Goal: Task Accomplishment & Management: Use online tool/utility

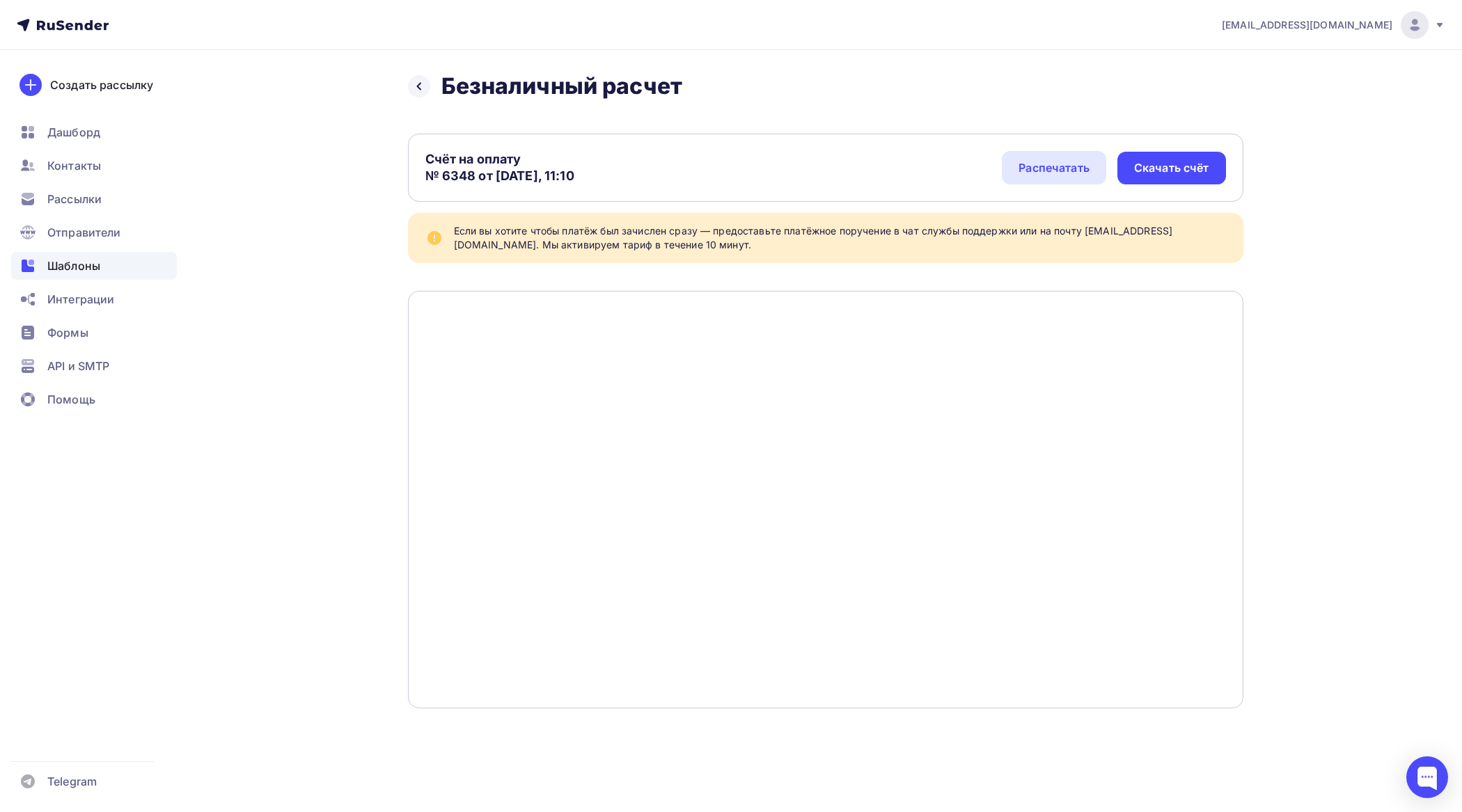
click at [98, 270] on span "Шаблоны" at bounding box center [73, 265] width 53 height 16
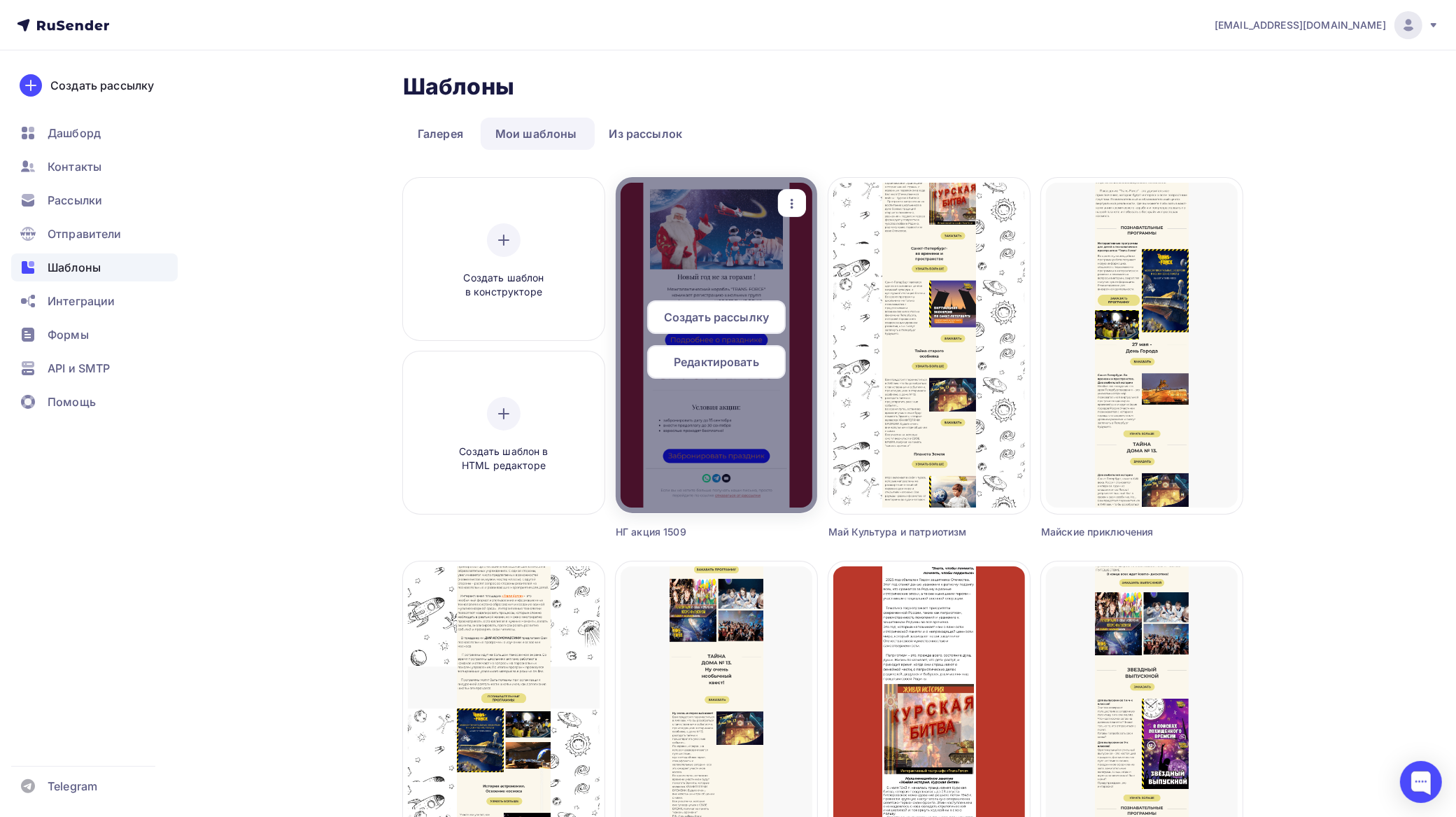
click at [719, 355] on span "Редактировать" at bounding box center [717, 361] width 85 height 16
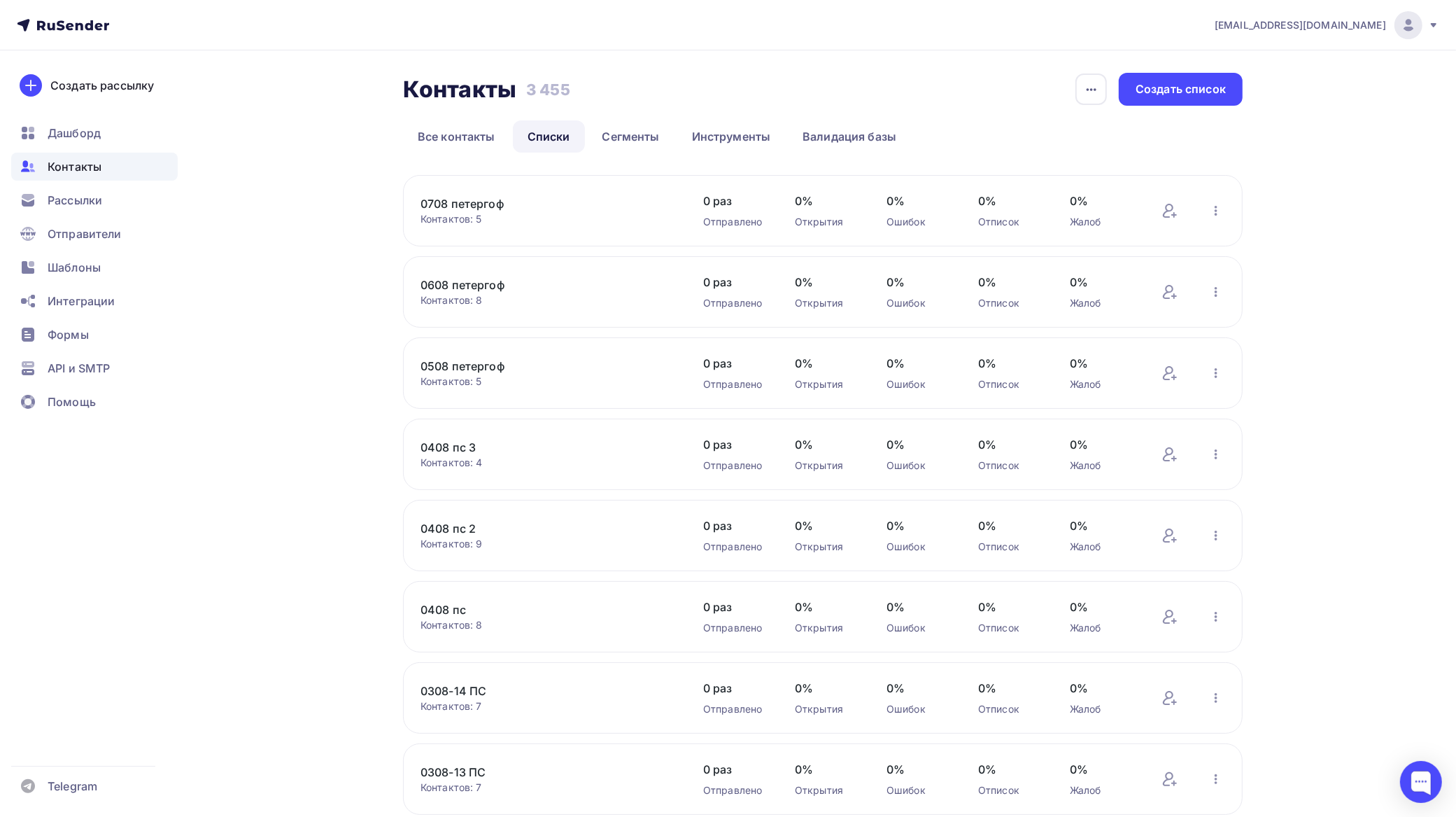
click at [77, 166] on span "Контакты" at bounding box center [75, 166] width 54 height 16
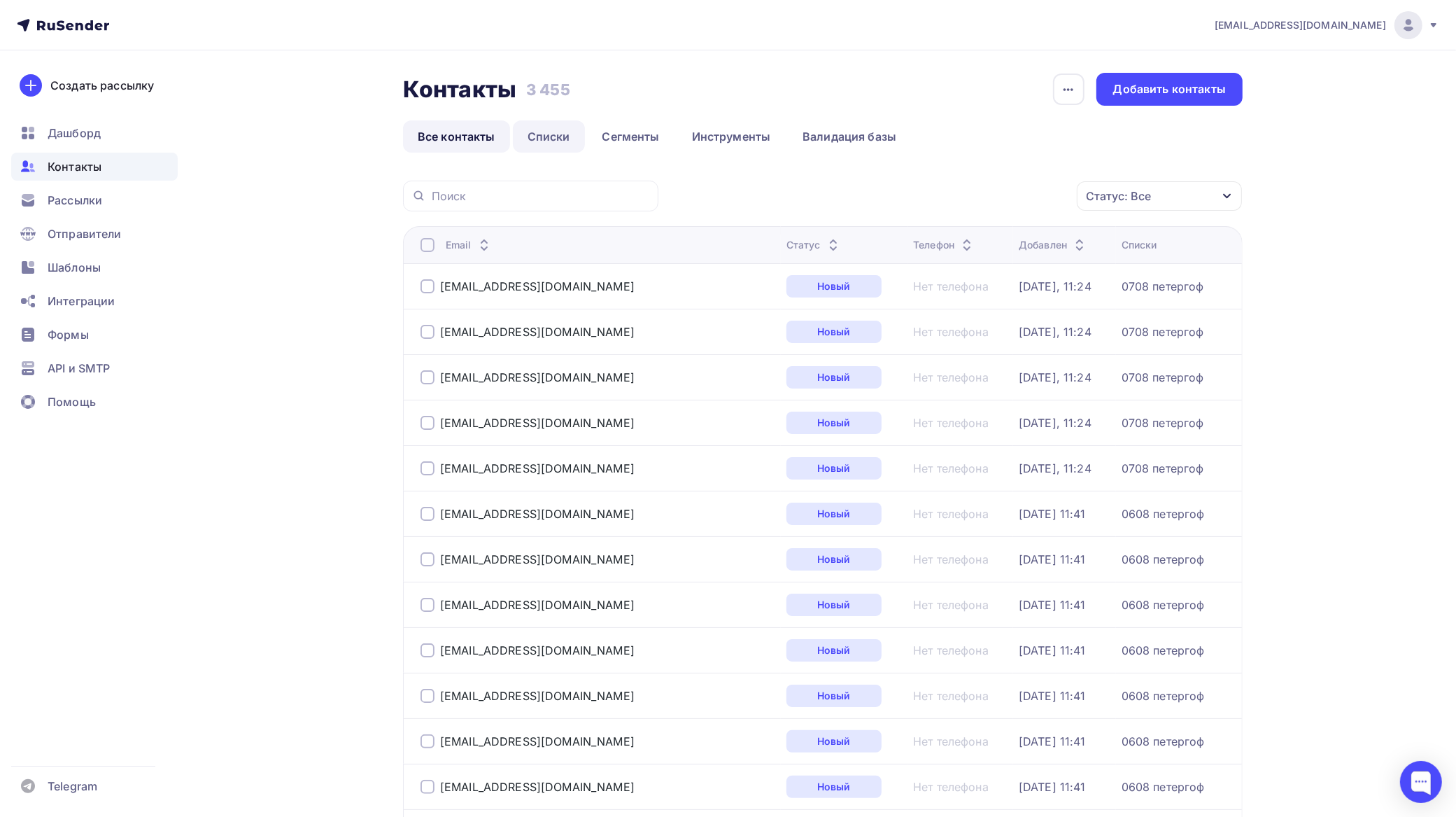
click at [559, 134] on link "Списки" at bounding box center [549, 136] width 72 height 32
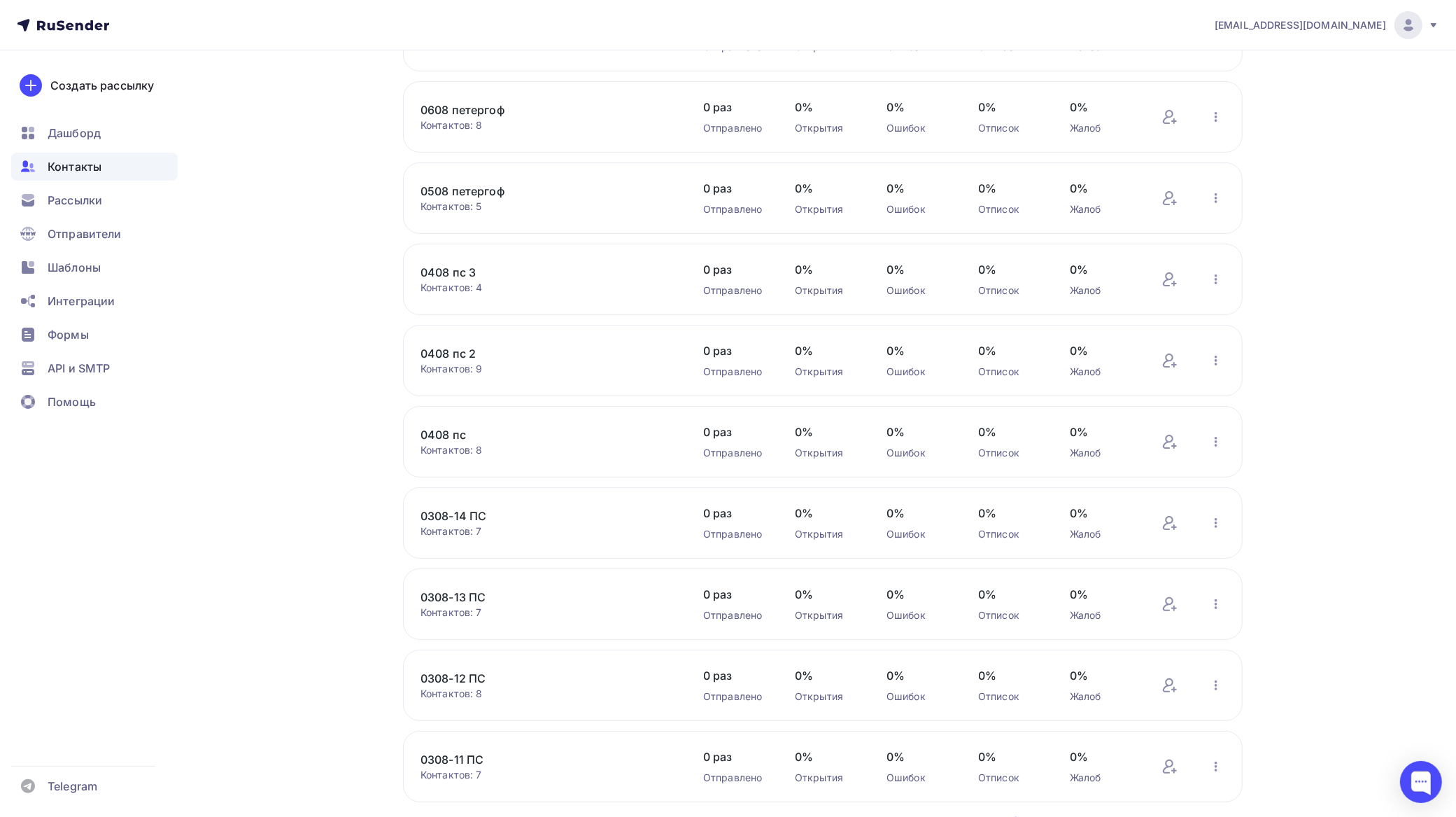
scroll to position [271, 0]
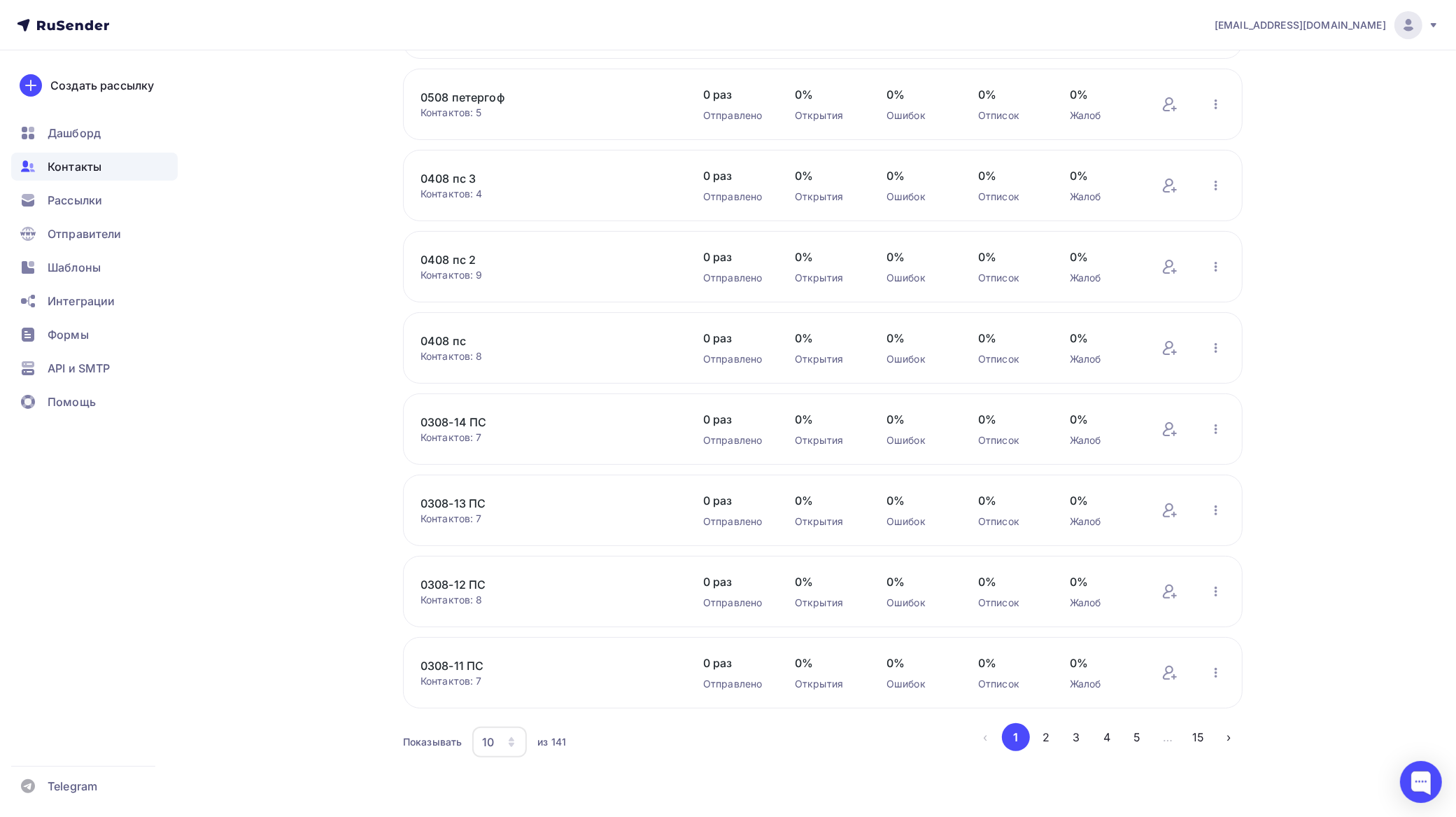
click at [506, 743] on div "10" at bounding box center [500, 742] width 54 height 31
click at [505, 700] on div "100" at bounding box center [556, 702] width 135 height 16
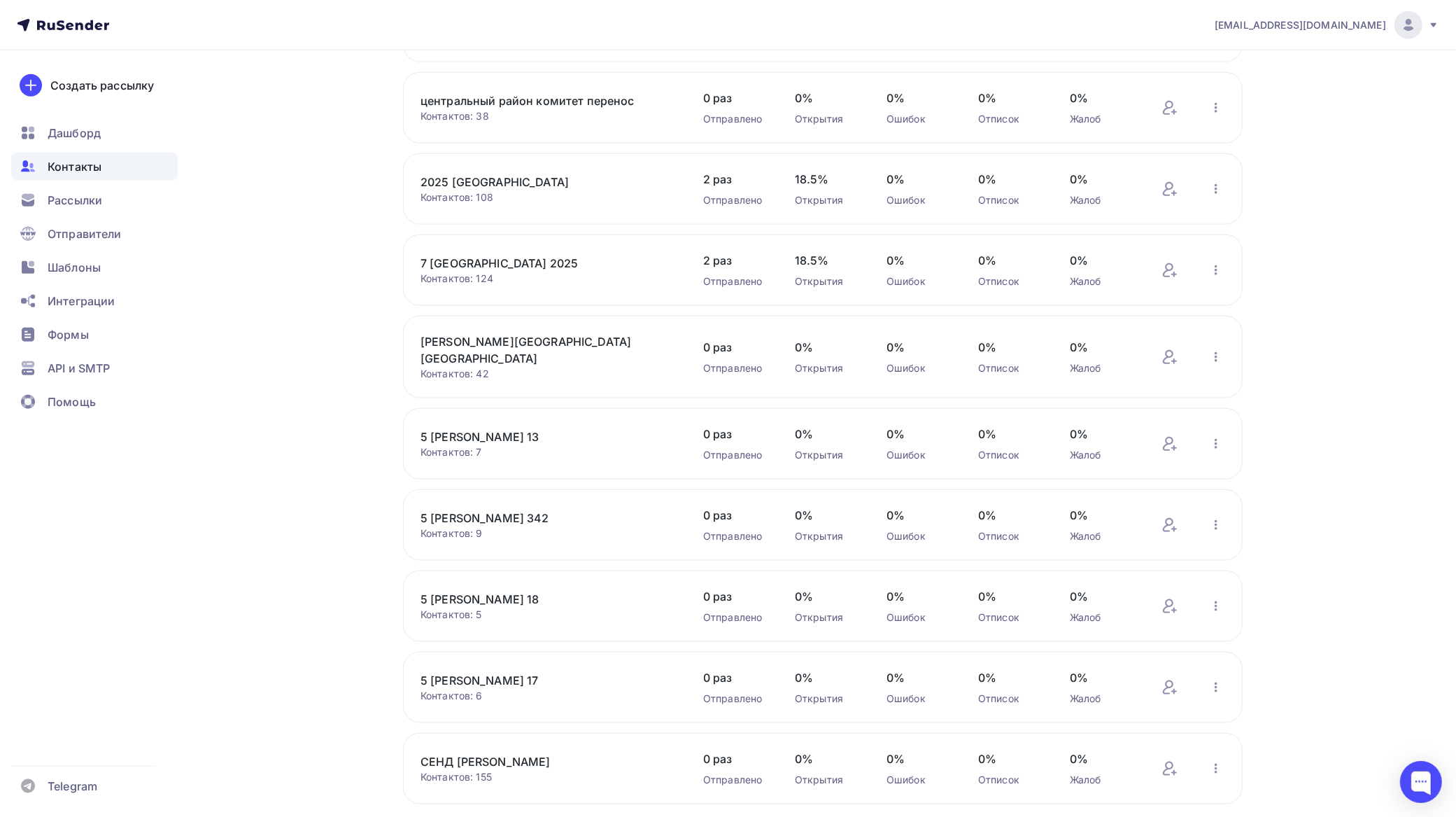
scroll to position [7610, 0]
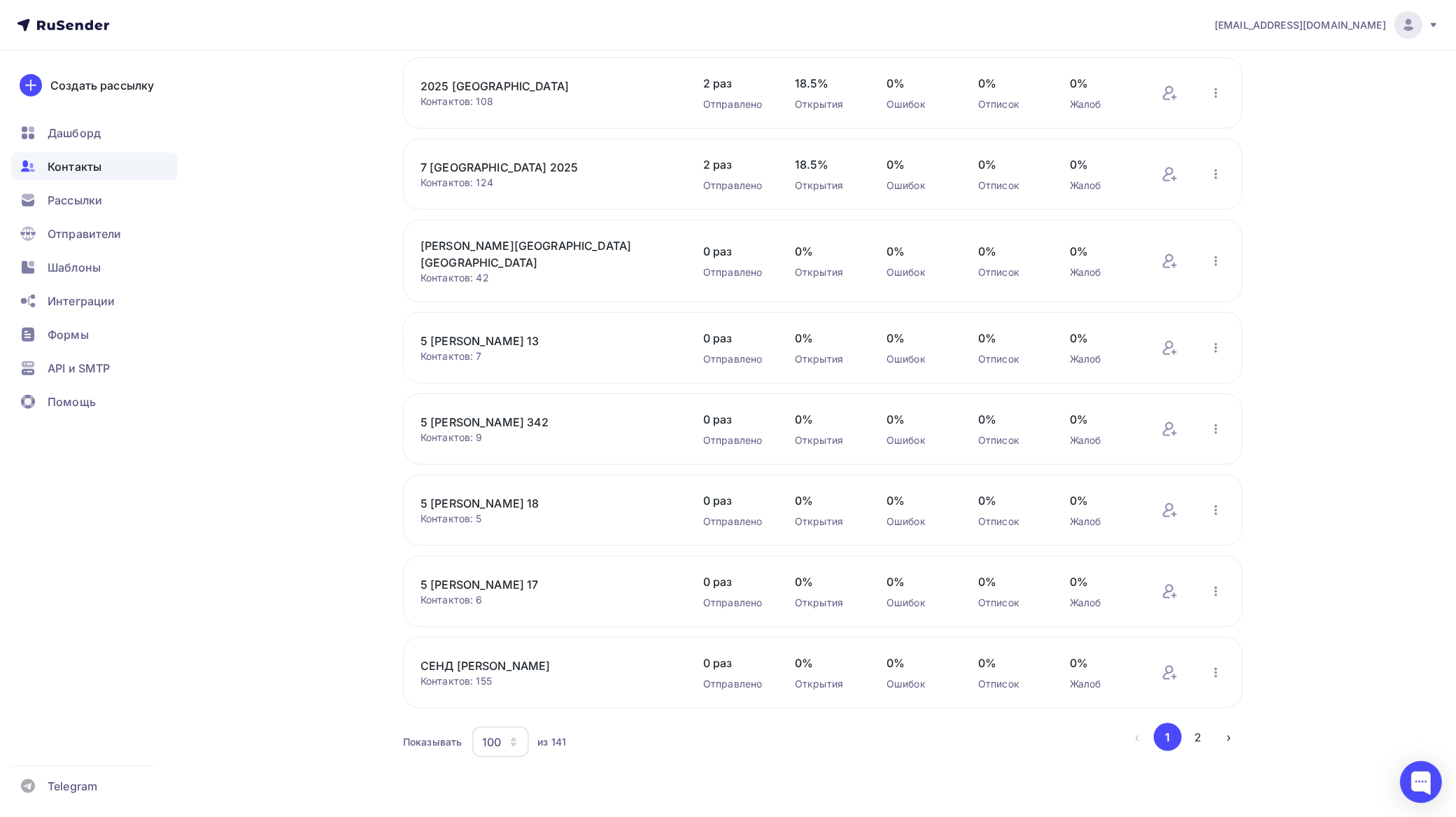
click at [512, 740] on icon "button" at bounding box center [513, 739] width 6 height 4
click at [509, 711] on div "100" at bounding box center [556, 719] width 135 height 16
drag, startPoint x: 1201, startPoint y: 736, endPoint x: 1193, endPoint y: 736, distance: 8.0
click at [1198, 736] on button "2" at bounding box center [1198, 737] width 28 height 28
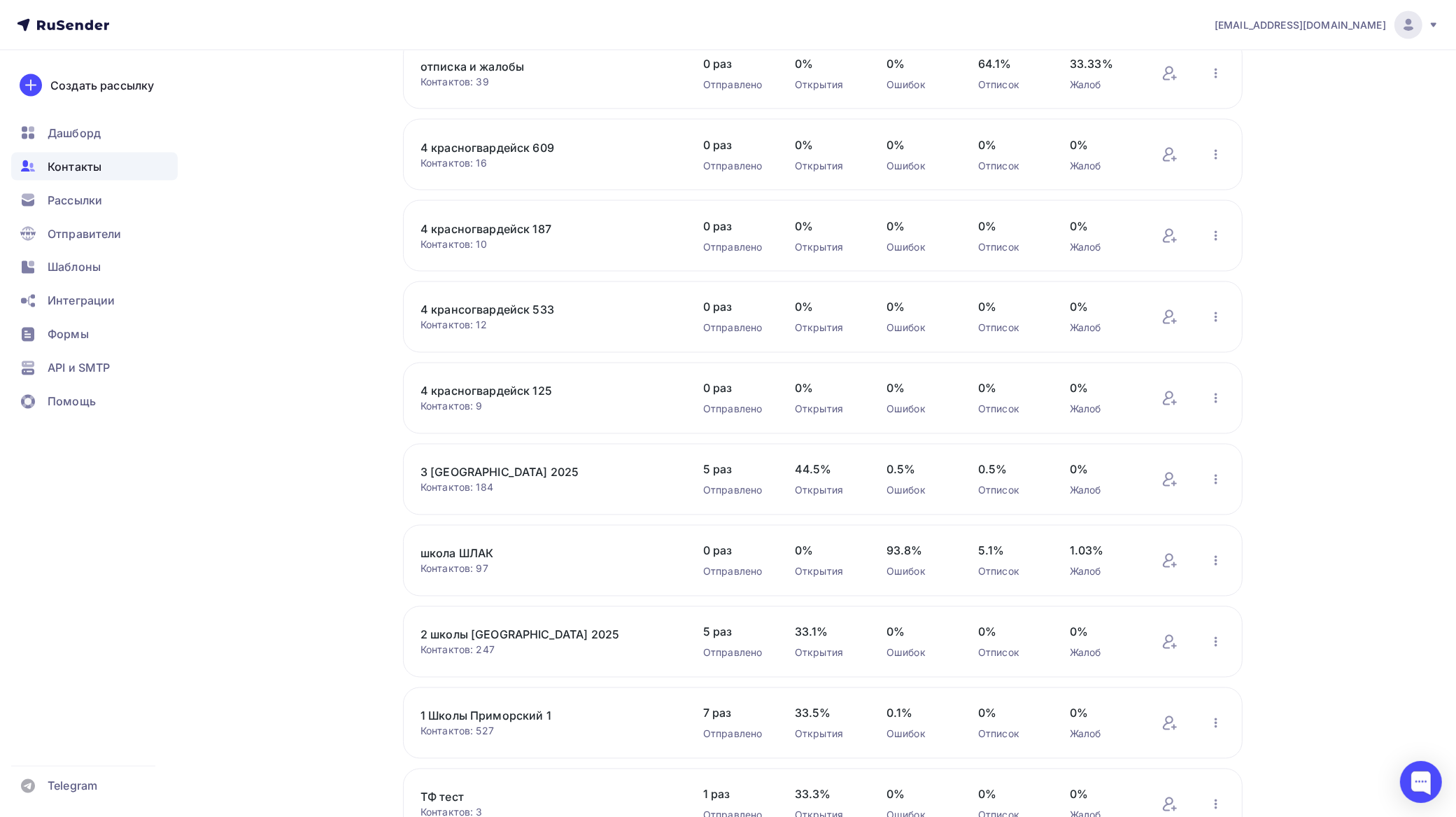
scroll to position [2624, 0]
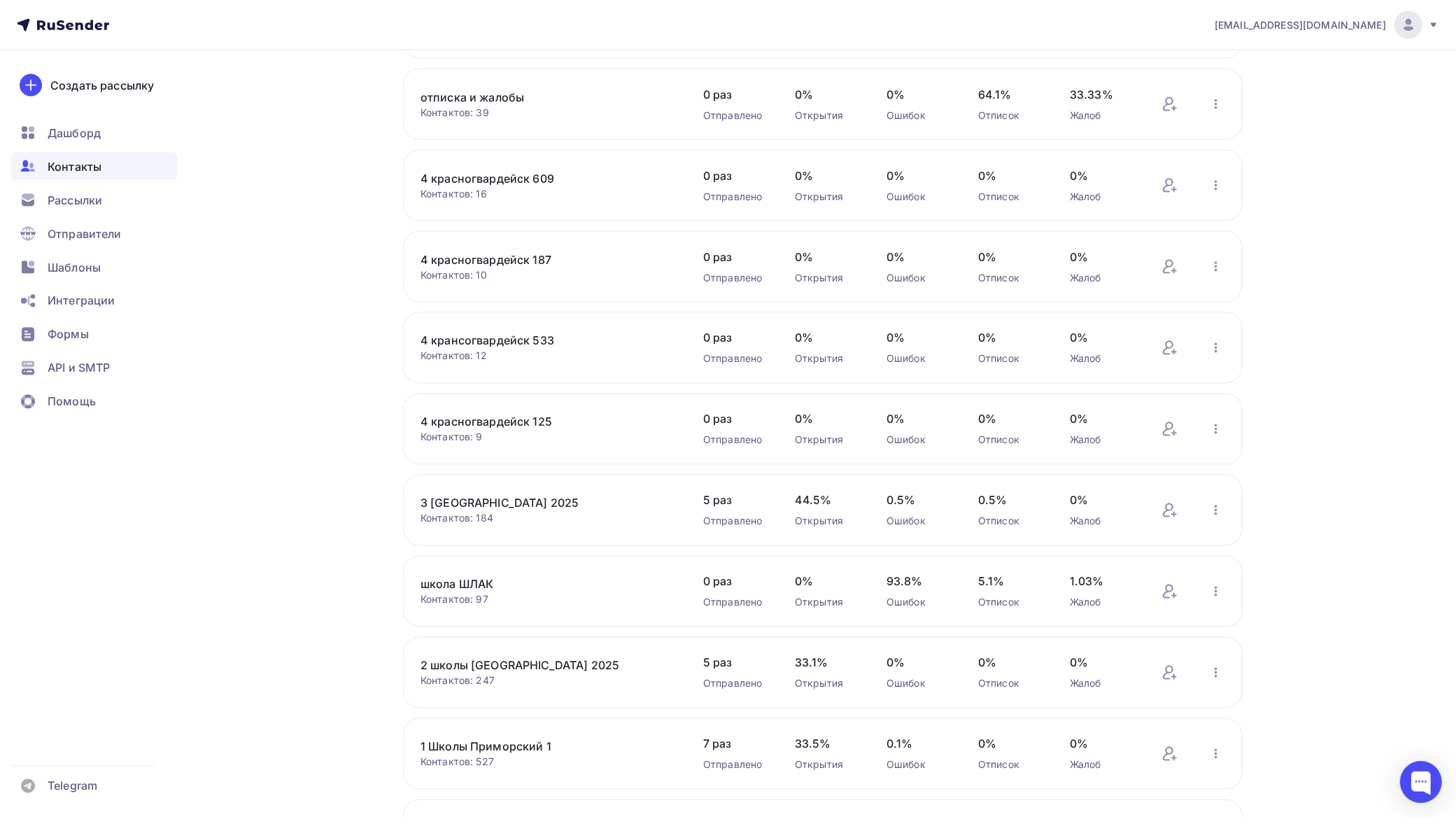
click at [541, 430] on link "4 красногвардейск 125" at bounding box center [540, 422] width 238 height 16
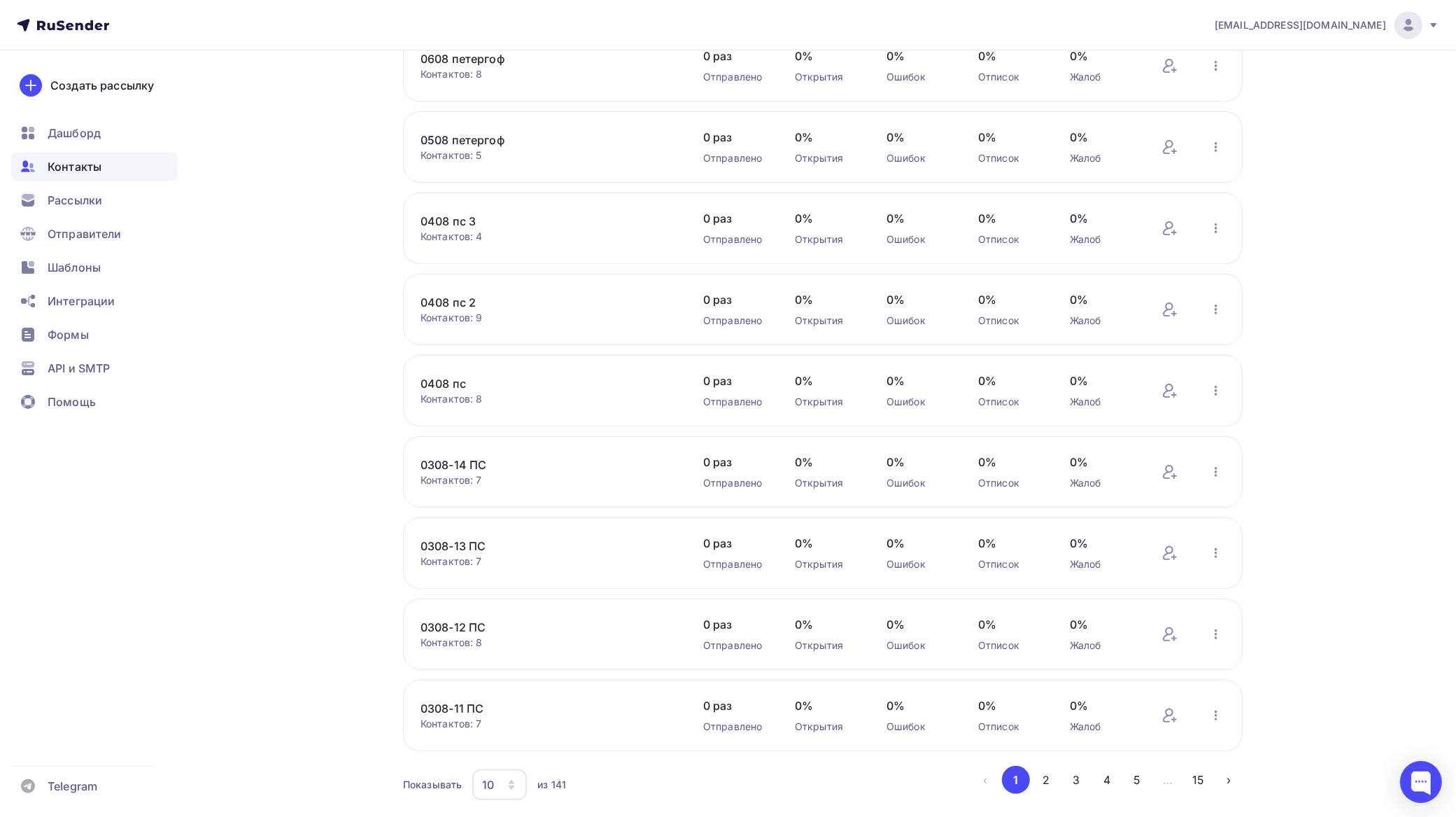
scroll to position [271, 0]
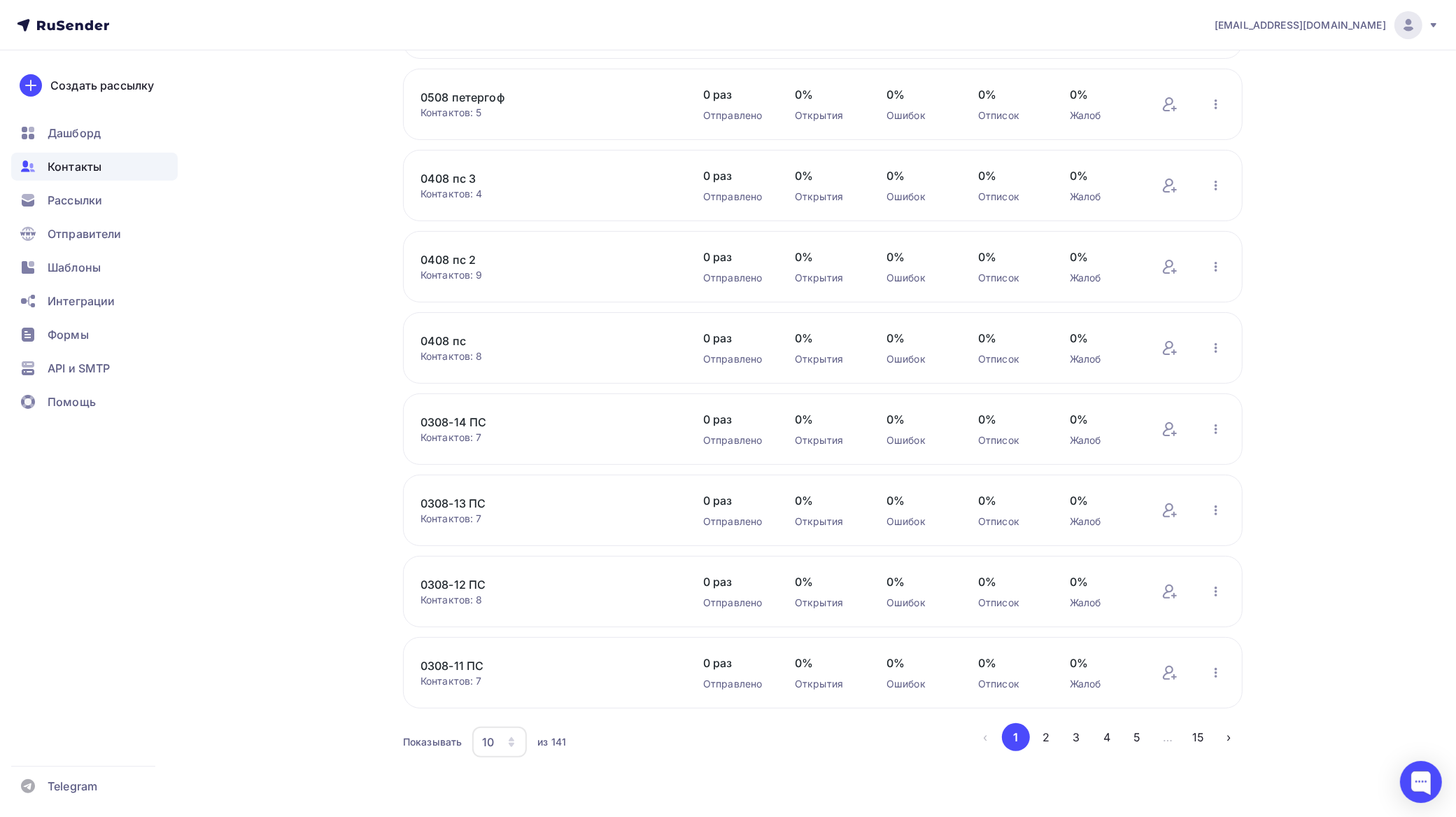
click at [514, 743] on icon "button" at bounding box center [511, 745] width 6 height 4
click at [506, 699] on div "100" at bounding box center [556, 702] width 135 height 16
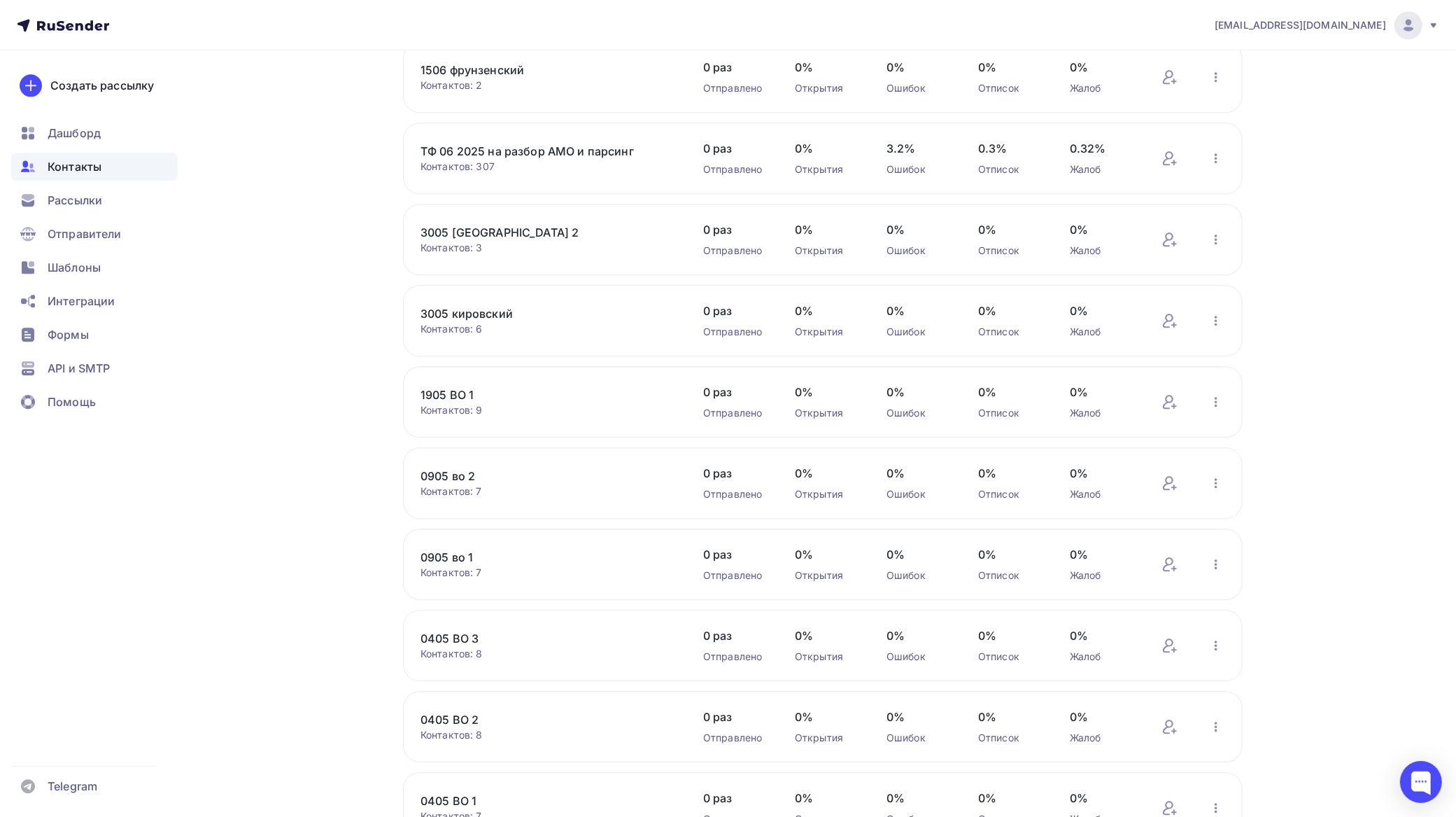
scroll to position [3949, 0]
click at [86, 267] on span "Шаблоны" at bounding box center [74, 267] width 53 height 16
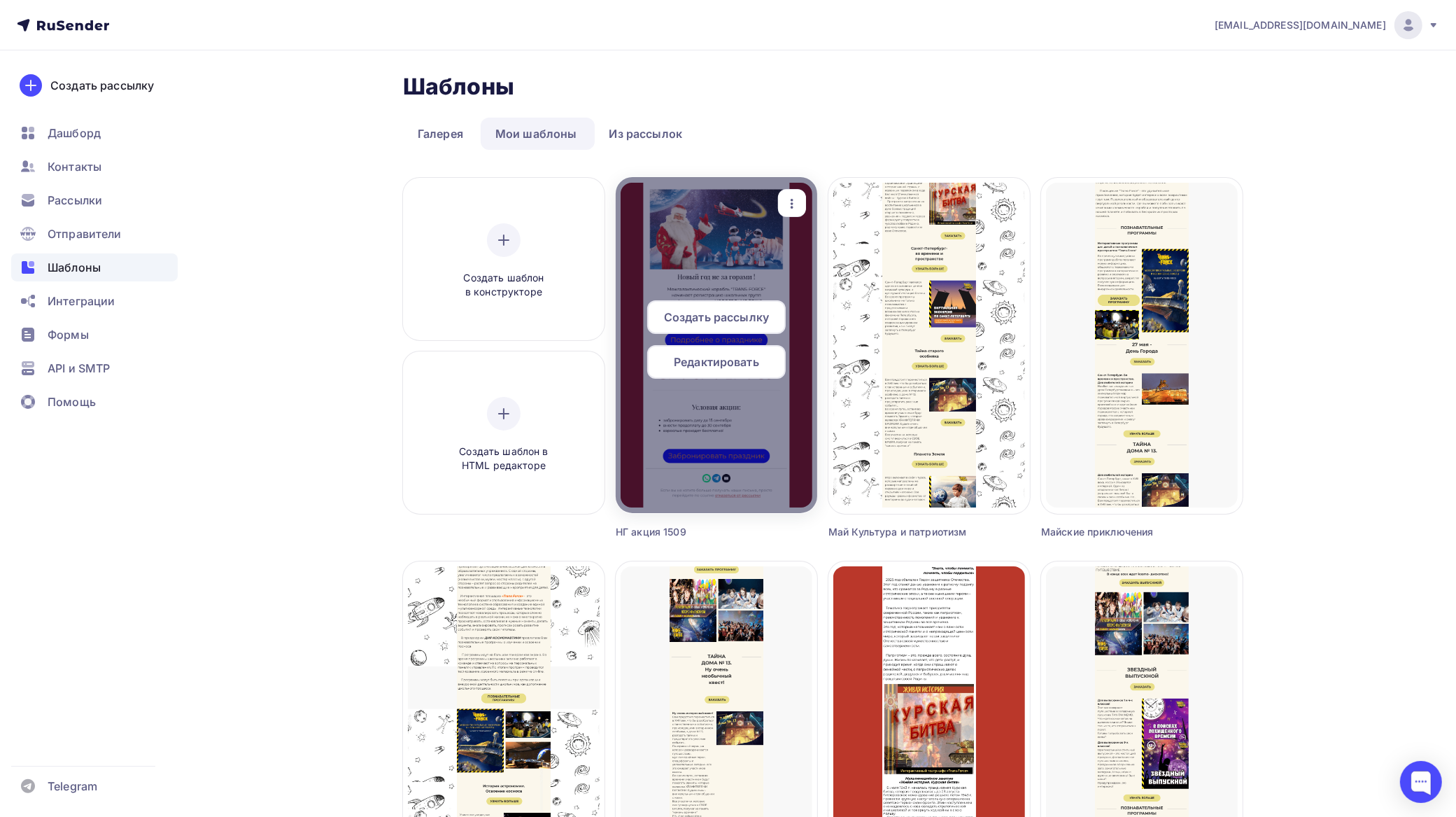
click at [778, 273] on div at bounding box center [717, 345] width 201 height 336
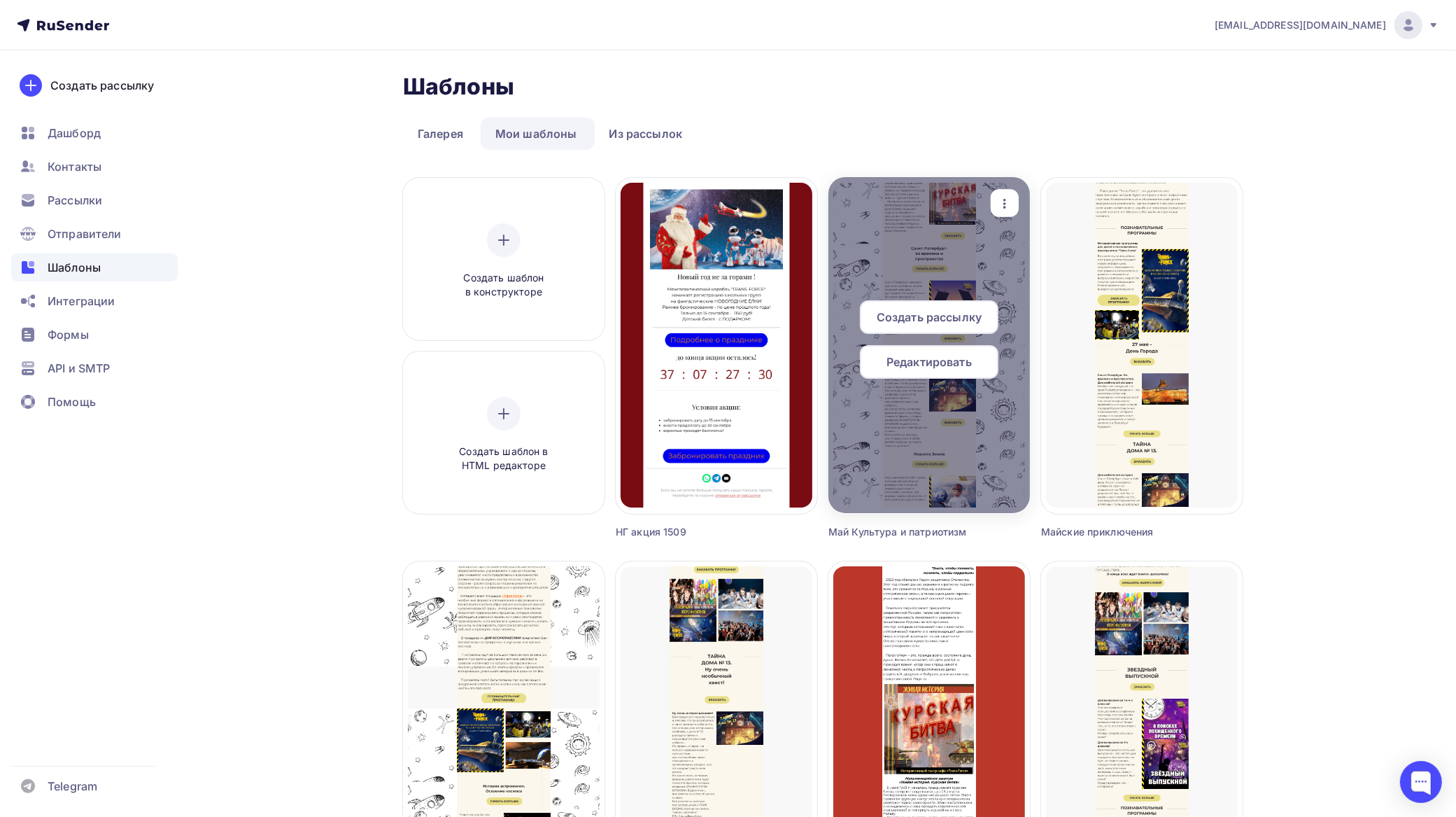
drag, startPoint x: 719, startPoint y: 312, endPoint x: 882, endPoint y: 314, distance: 163.0
click at [720, 312] on span "Создать рассылку" at bounding box center [717, 317] width 105 height 16
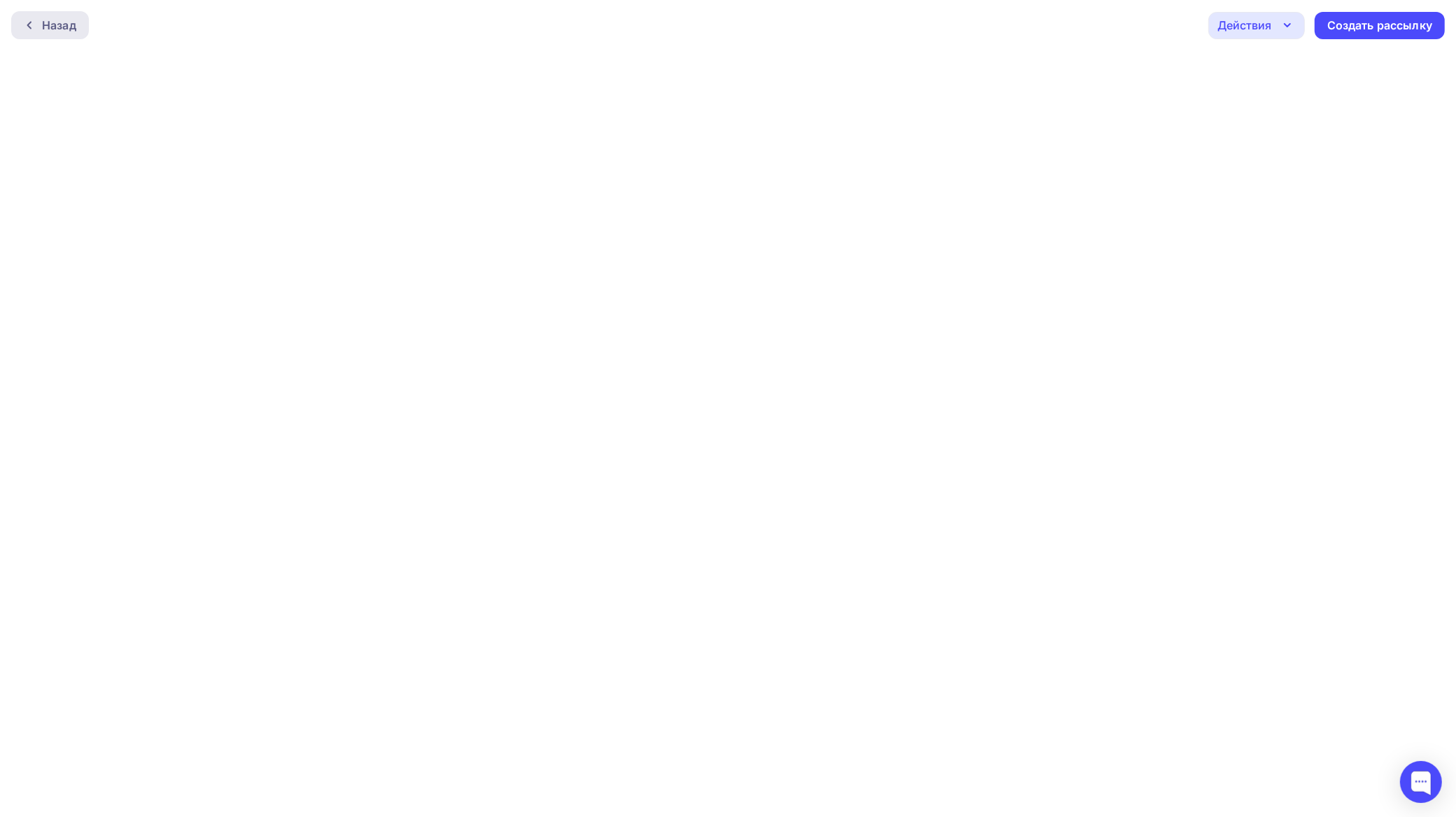
click at [64, 21] on div "Назад" at bounding box center [58, 24] width 34 height 16
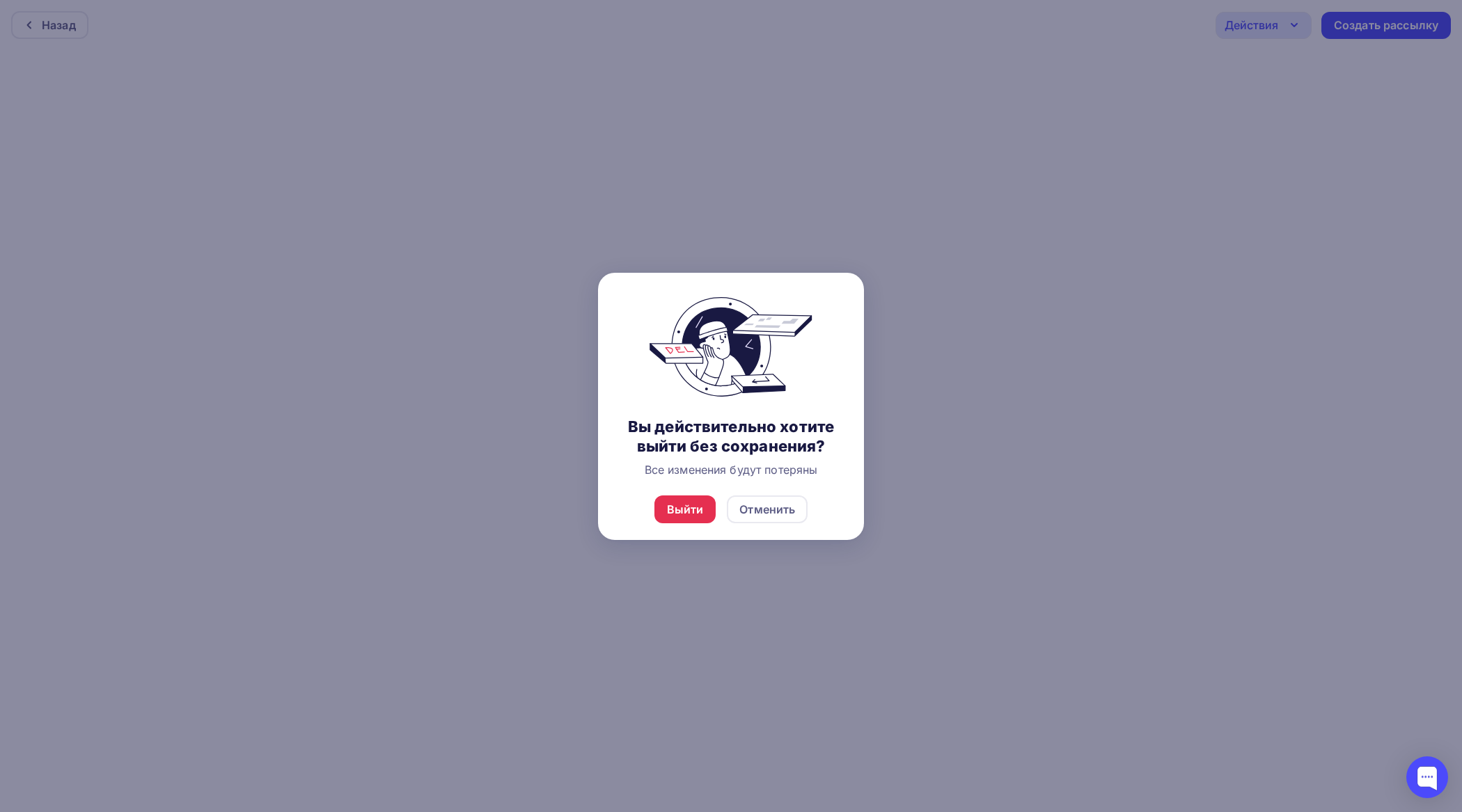
click at [678, 491] on div "Выйти Отменить" at bounding box center [731, 510] width 266 height 62
click at [686, 506] on div "Выйти" at bounding box center [685, 509] width 37 height 16
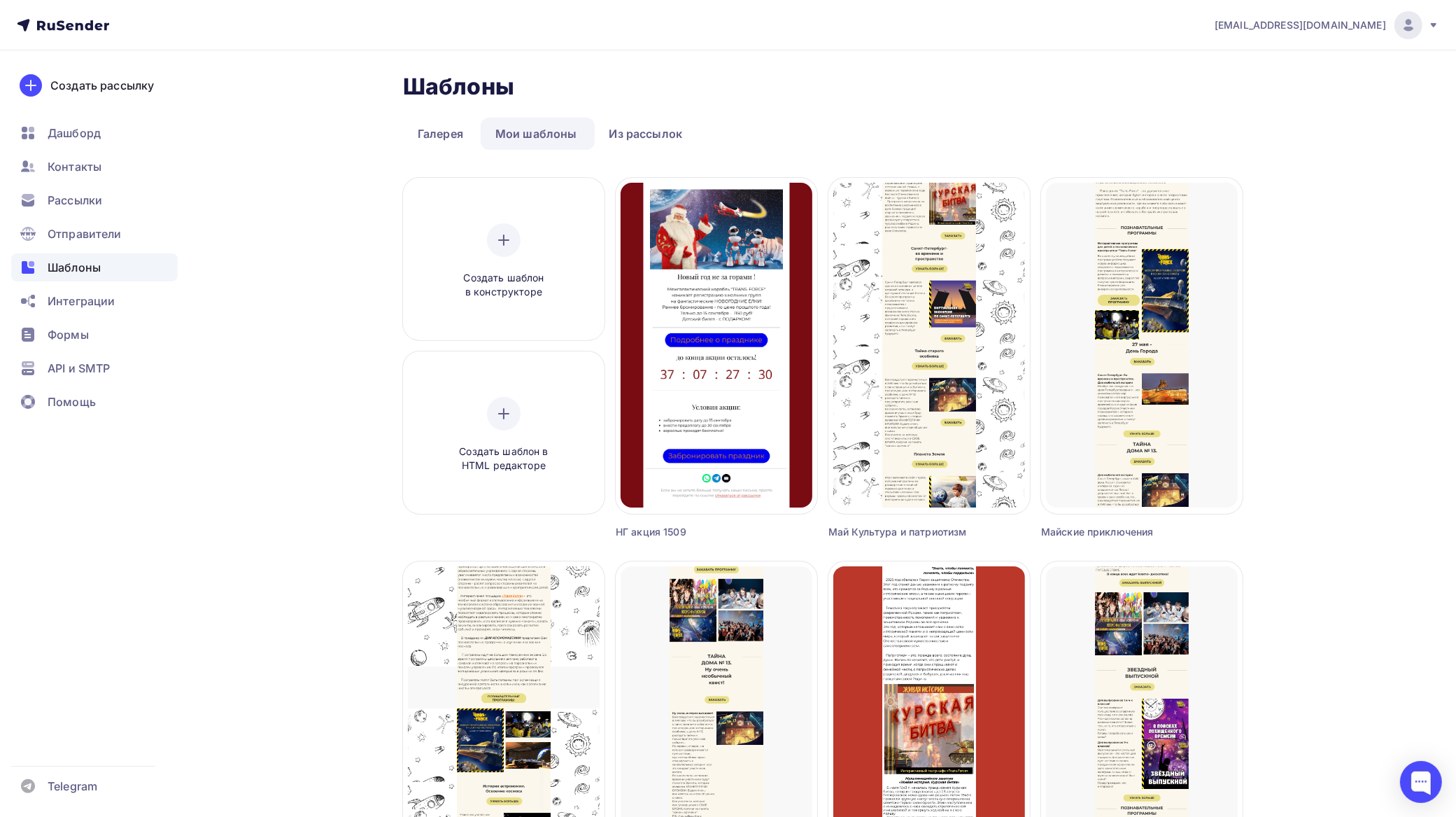
click at [82, 265] on span "Шаблоны" at bounding box center [74, 267] width 53 height 16
click at [435, 131] on link "Галерея" at bounding box center [440, 133] width 75 height 32
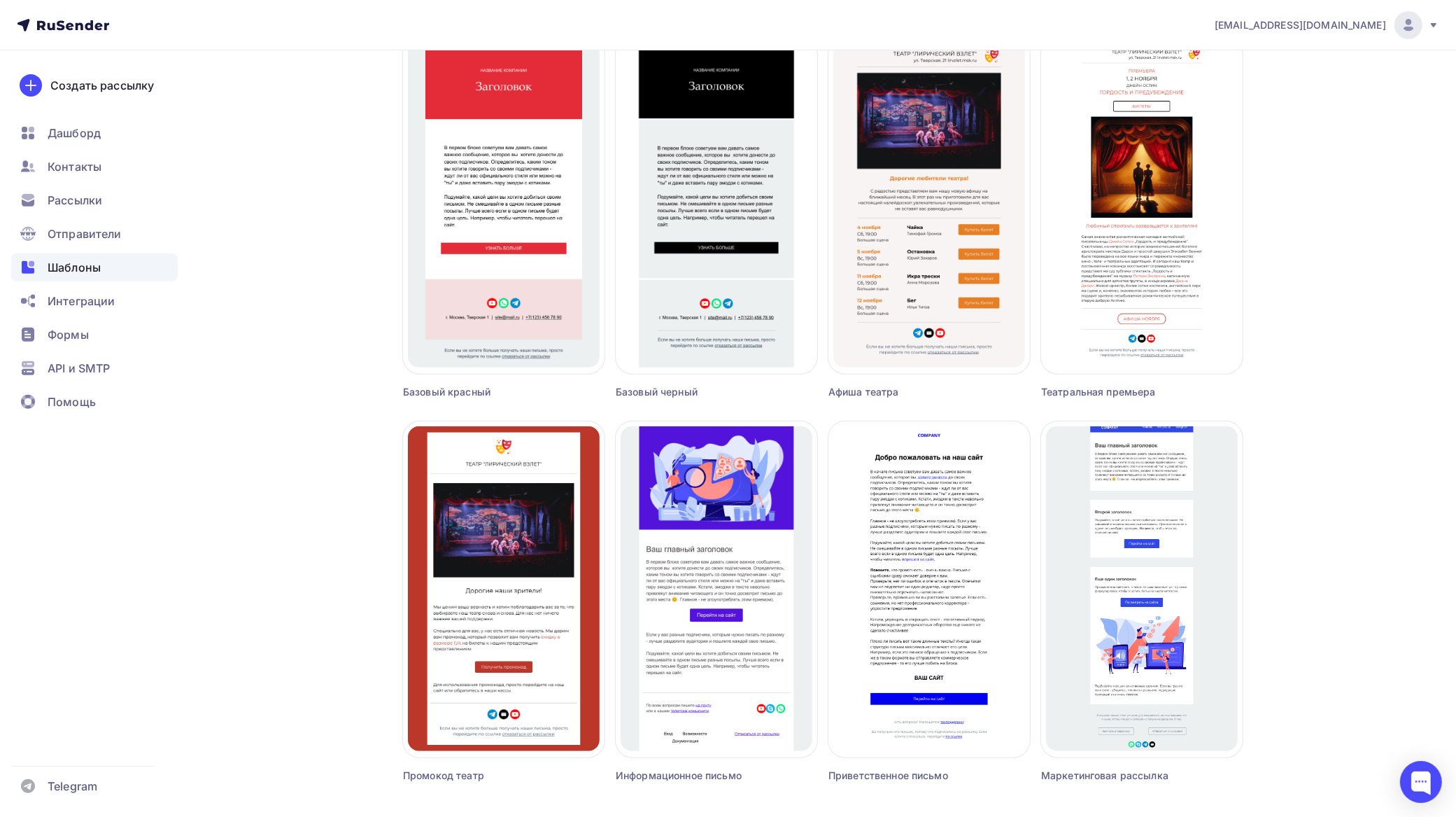
scroll to position [525, 0]
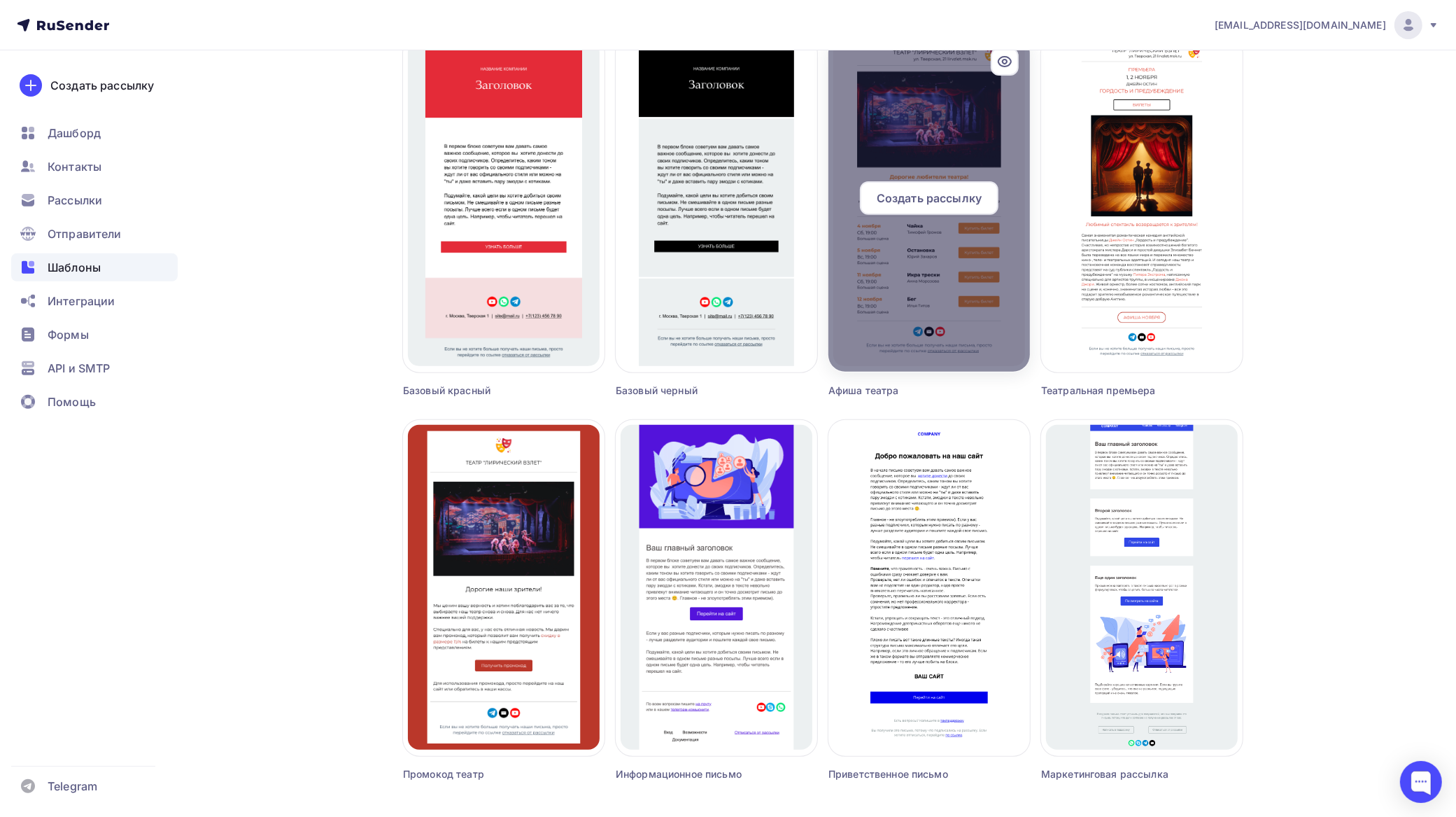
click at [929, 182] on div "Создать рассылку" at bounding box center [929, 198] width 139 height 34
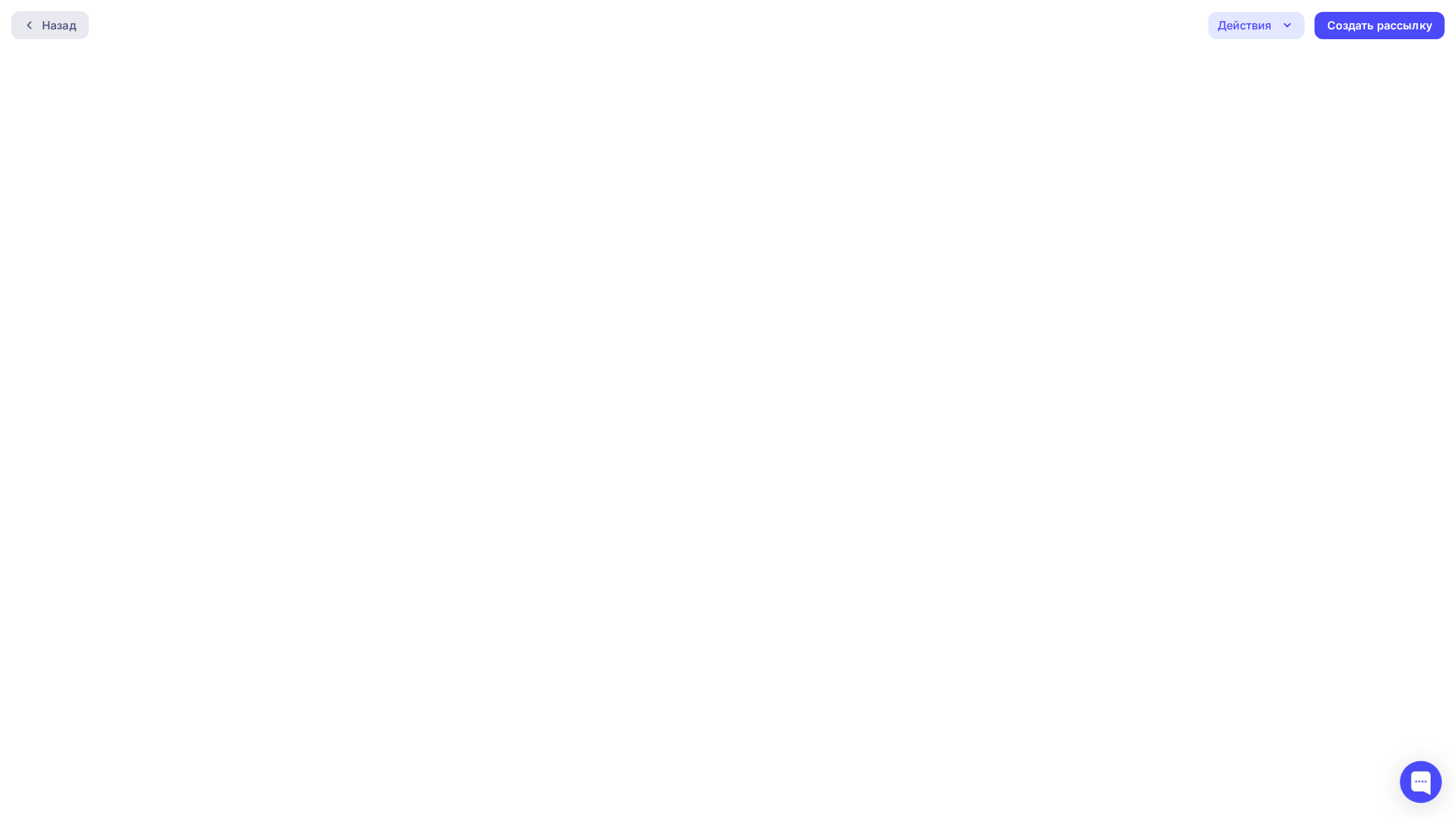
click at [60, 19] on div "Назад" at bounding box center [58, 24] width 34 height 16
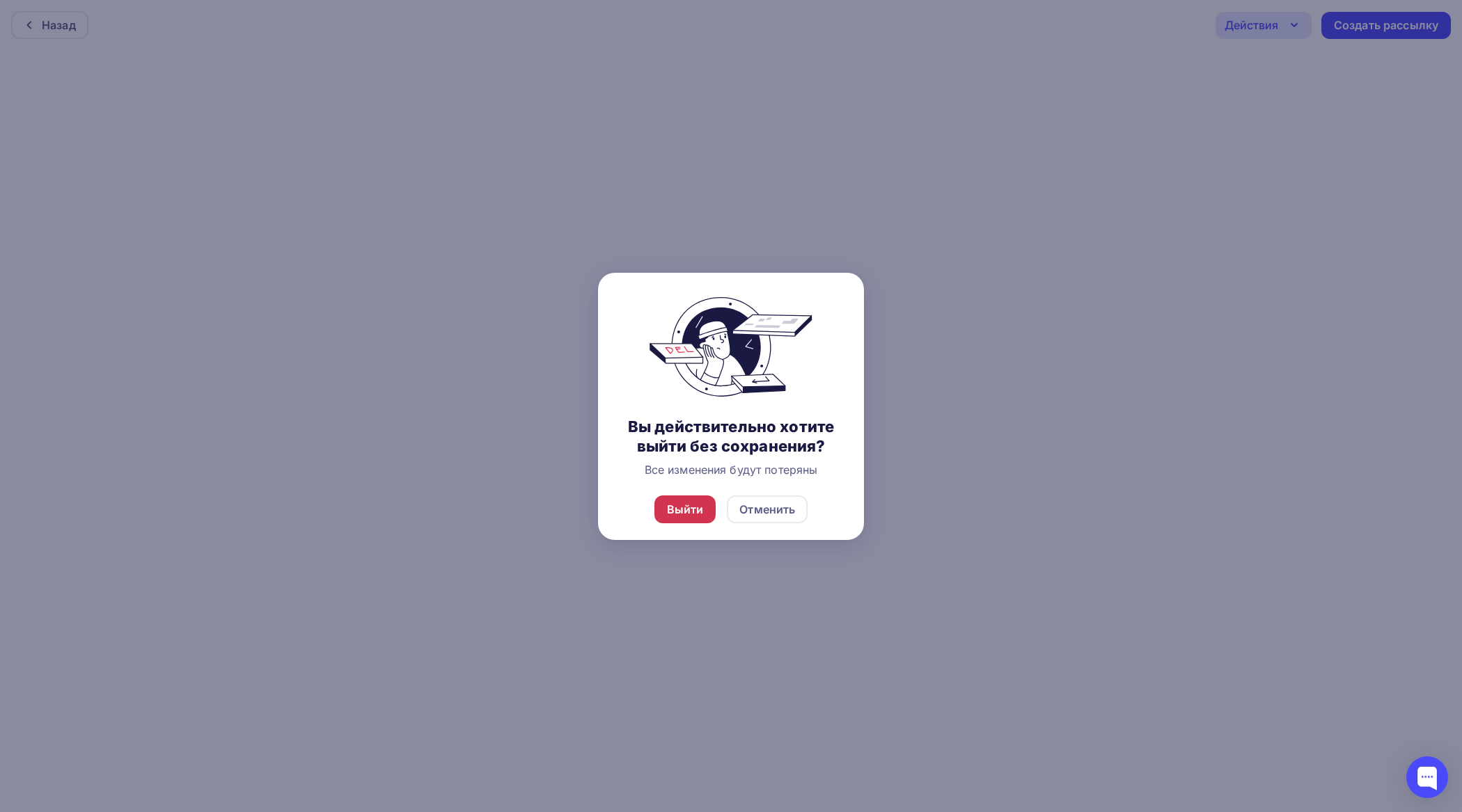
click at [697, 507] on div "Выйти" at bounding box center [685, 509] width 37 height 16
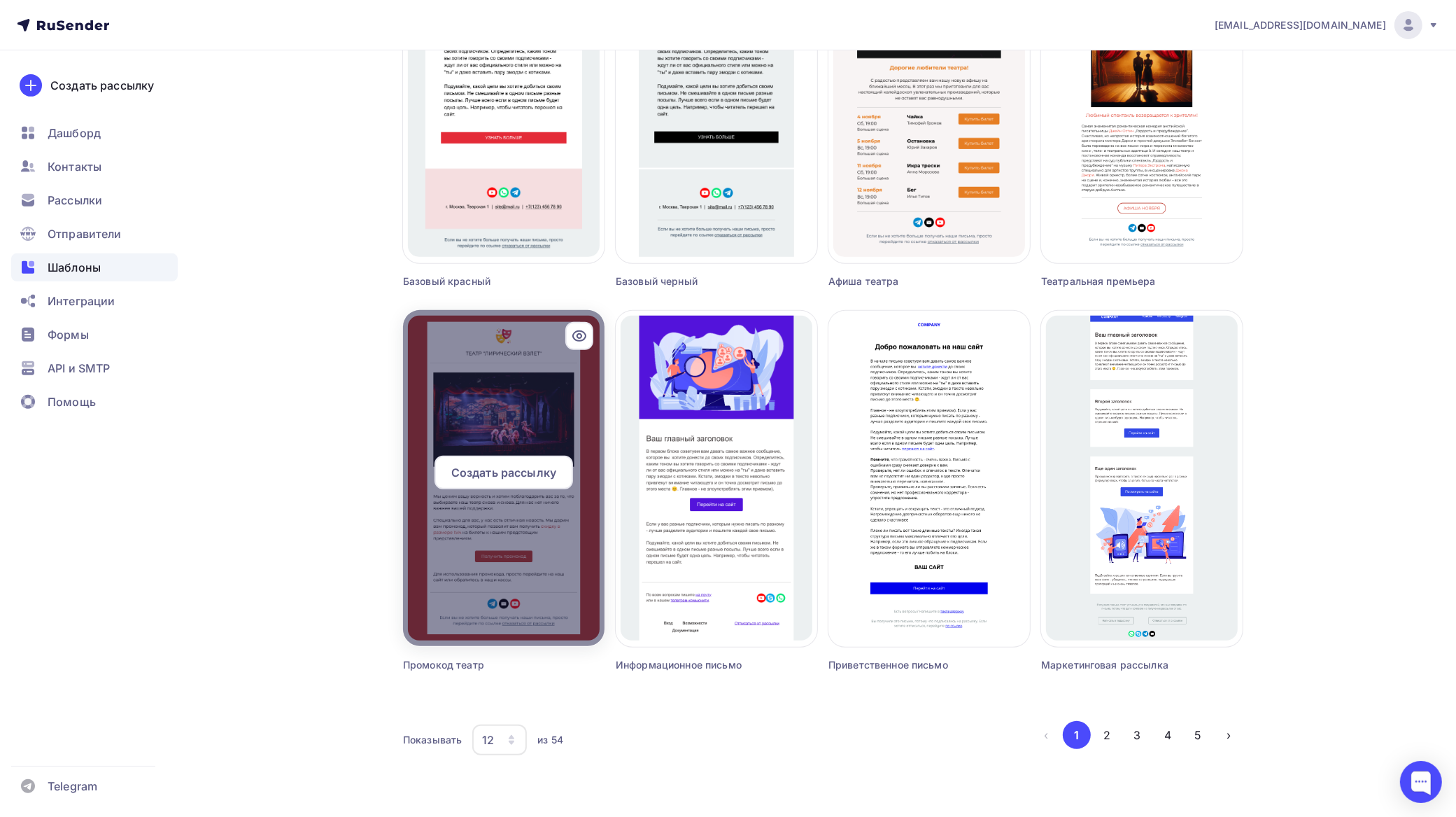
scroll to position [646, 0]
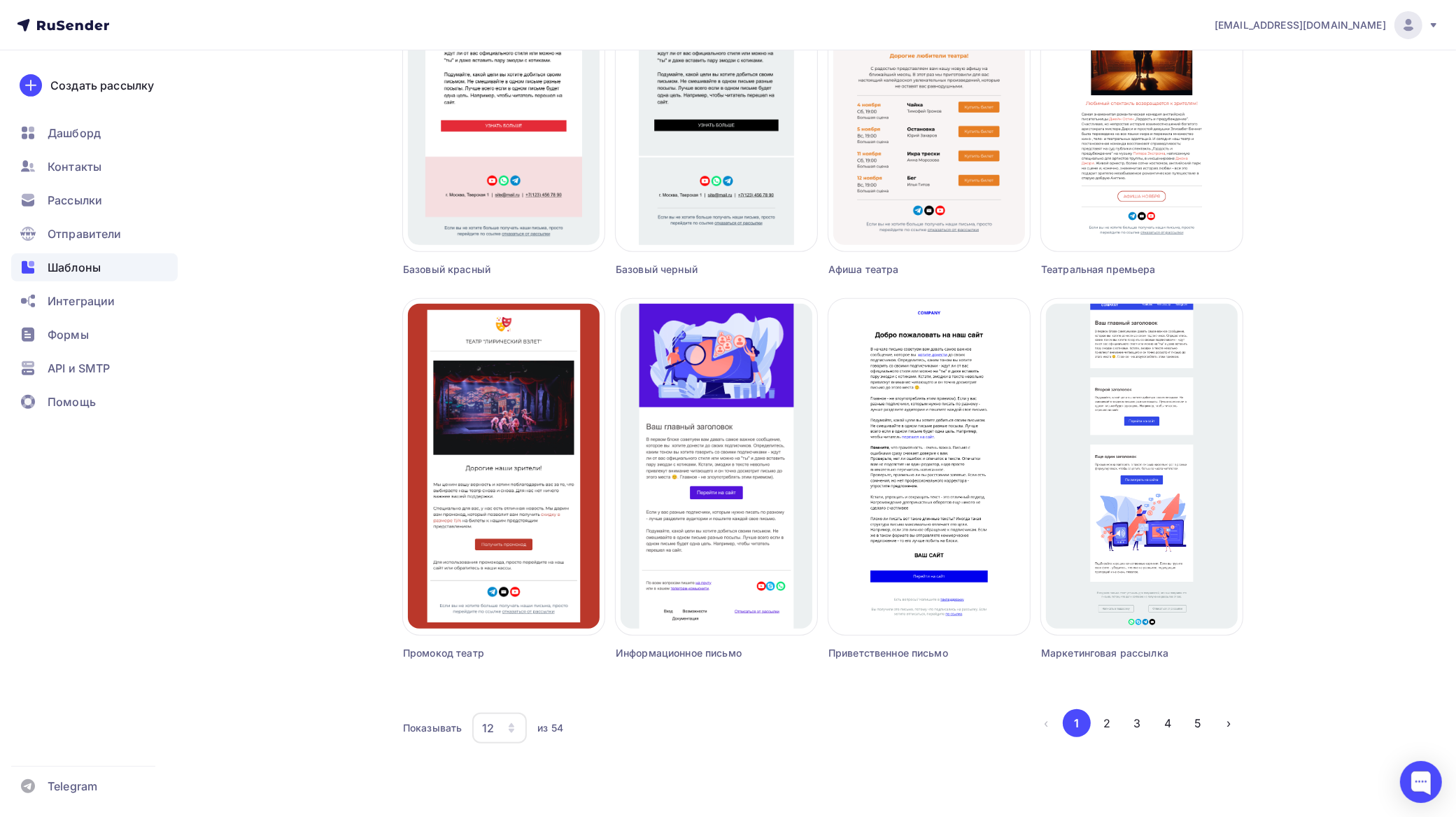
click at [492, 733] on div "12" at bounding box center [488, 728] width 12 height 16
click at [501, 680] on div "36" at bounding box center [556, 684] width 135 height 16
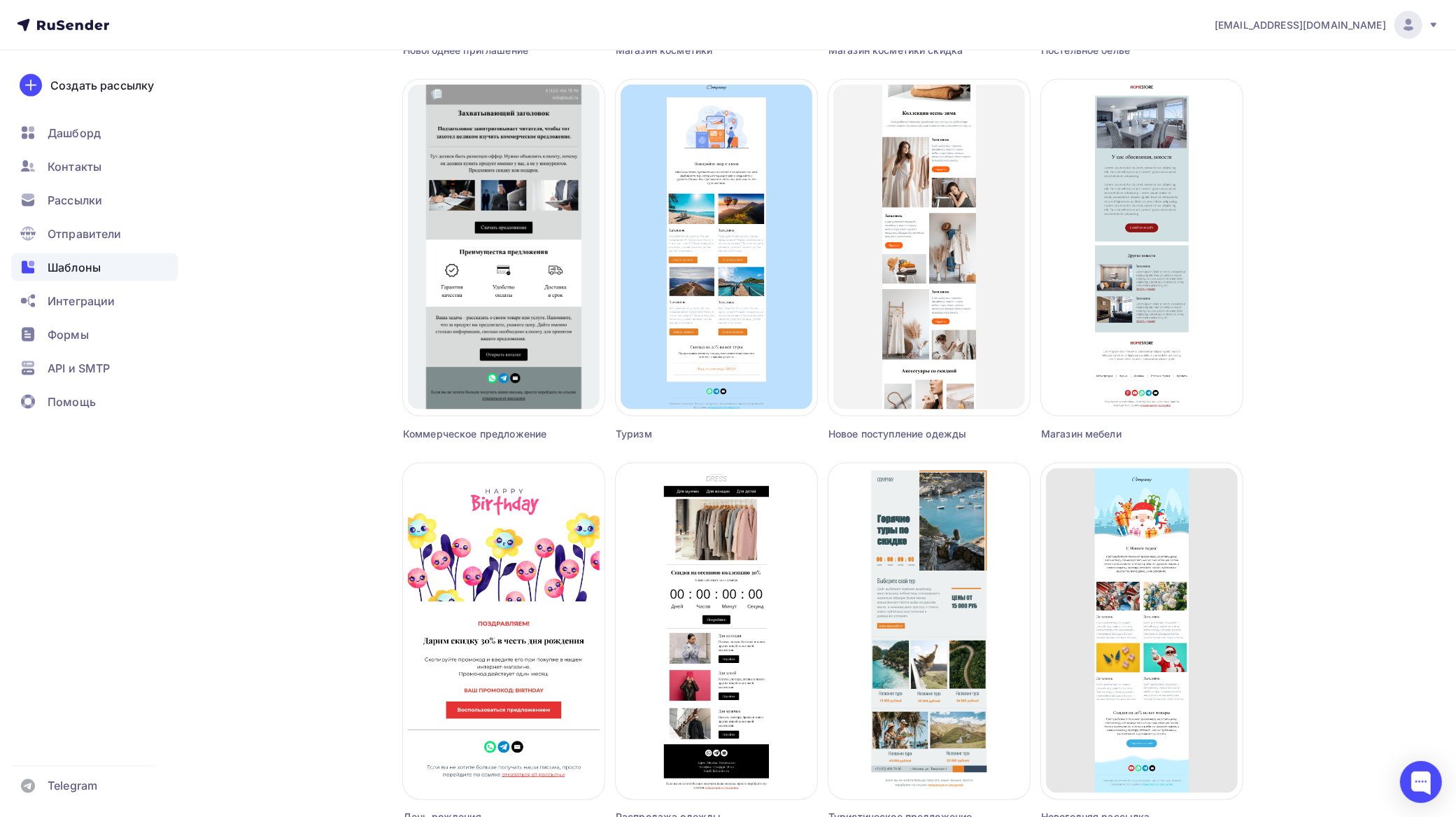
scroll to position [2484, 0]
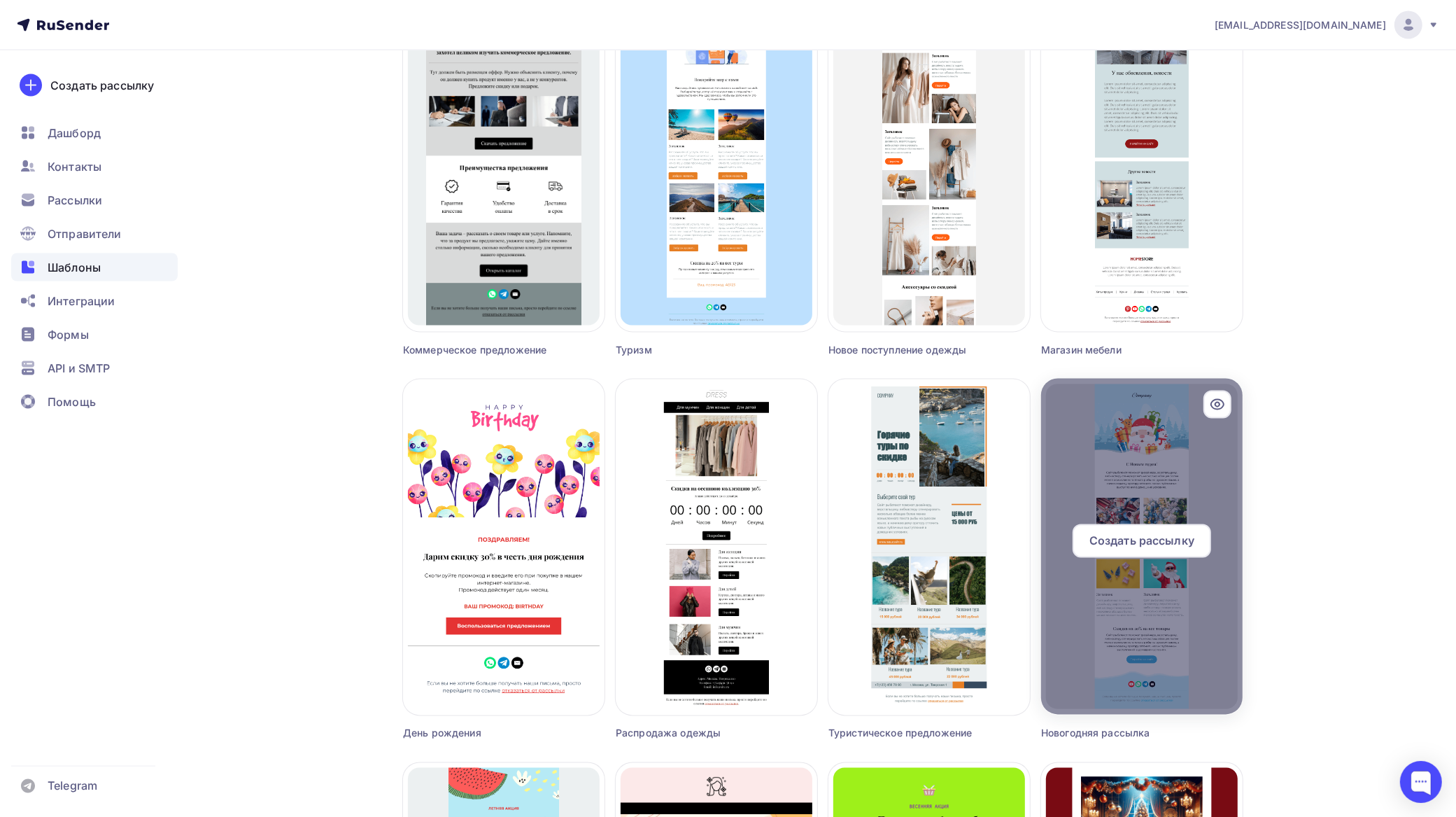
click at [1159, 506] on div at bounding box center [1142, 547] width 201 height 336
click at [1135, 480] on div at bounding box center [1142, 547] width 201 height 336
click at [1131, 468] on div at bounding box center [1142, 547] width 201 height 336
click at [1149, 539] on span "Создать рассылку" at bounding box center [1142, 541] width 105 height 16
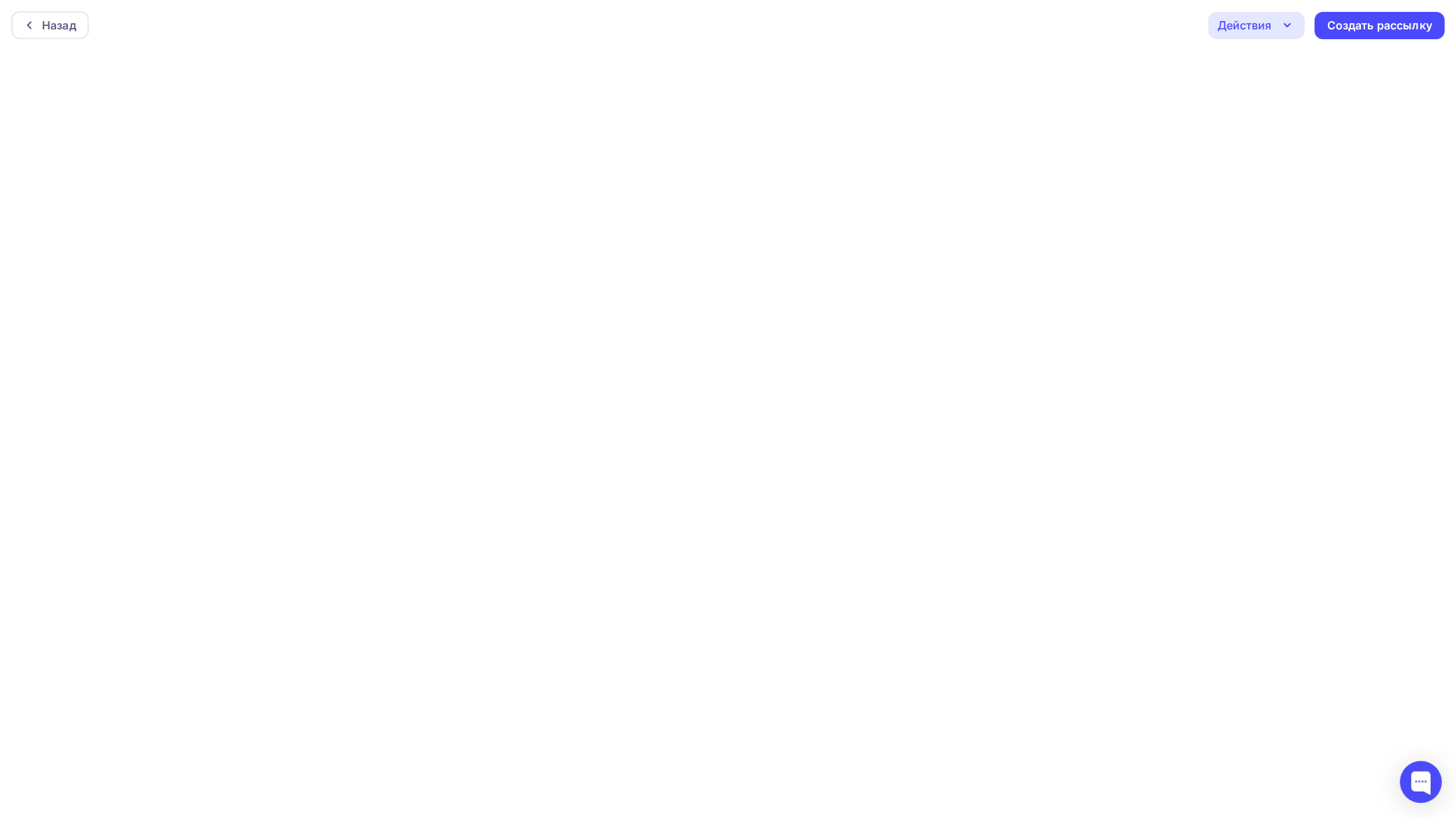
click at [1257, 15] on div "Действия" at bounding box center [1257, 25] width 97 height 27
click at [1278, 134] on div "Сохранить в Мои шаблоны" at bounding box center [1329, 133] width 153 height 16
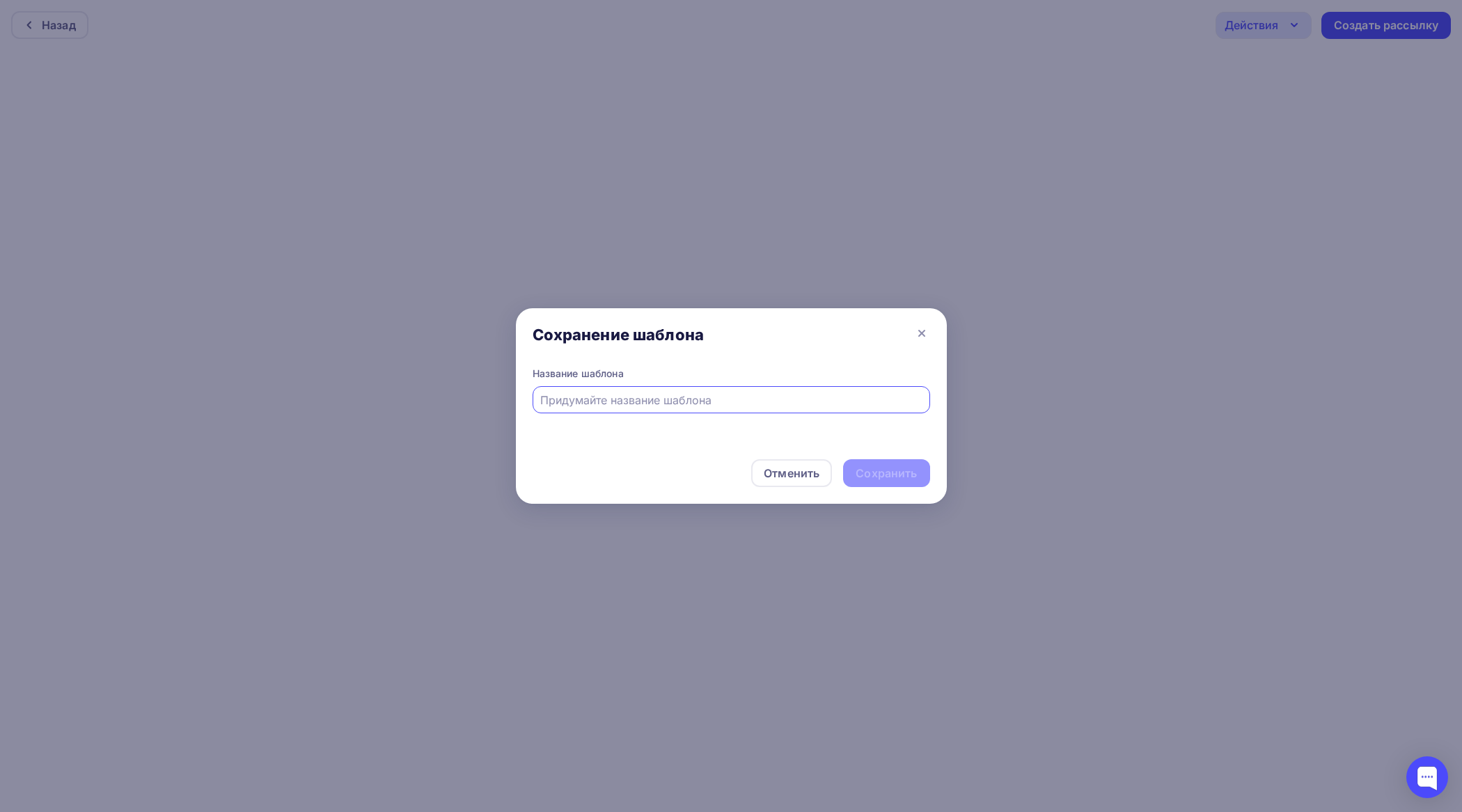
click at [784, 395] on input "text" at bounding box center [731, 400] width 382 height 16
type input "новы год не зорами"
click at [880, 470] on div "Сохранить" at bounding box center [887, 473] width 62 height 16
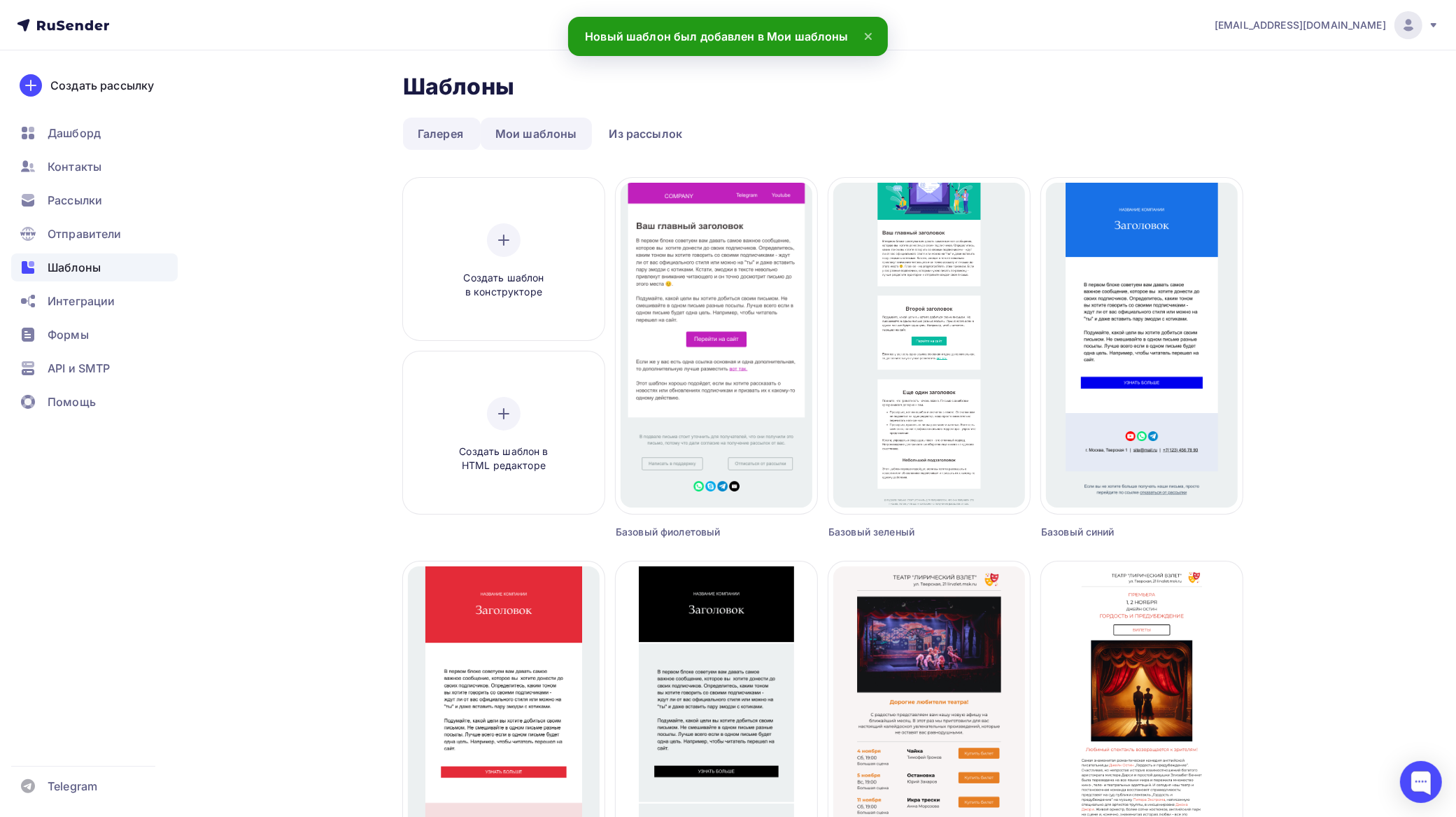
click at [565, 135] on link "Мои шаблоны" at bounding box center [536, 133] width 111 height 32
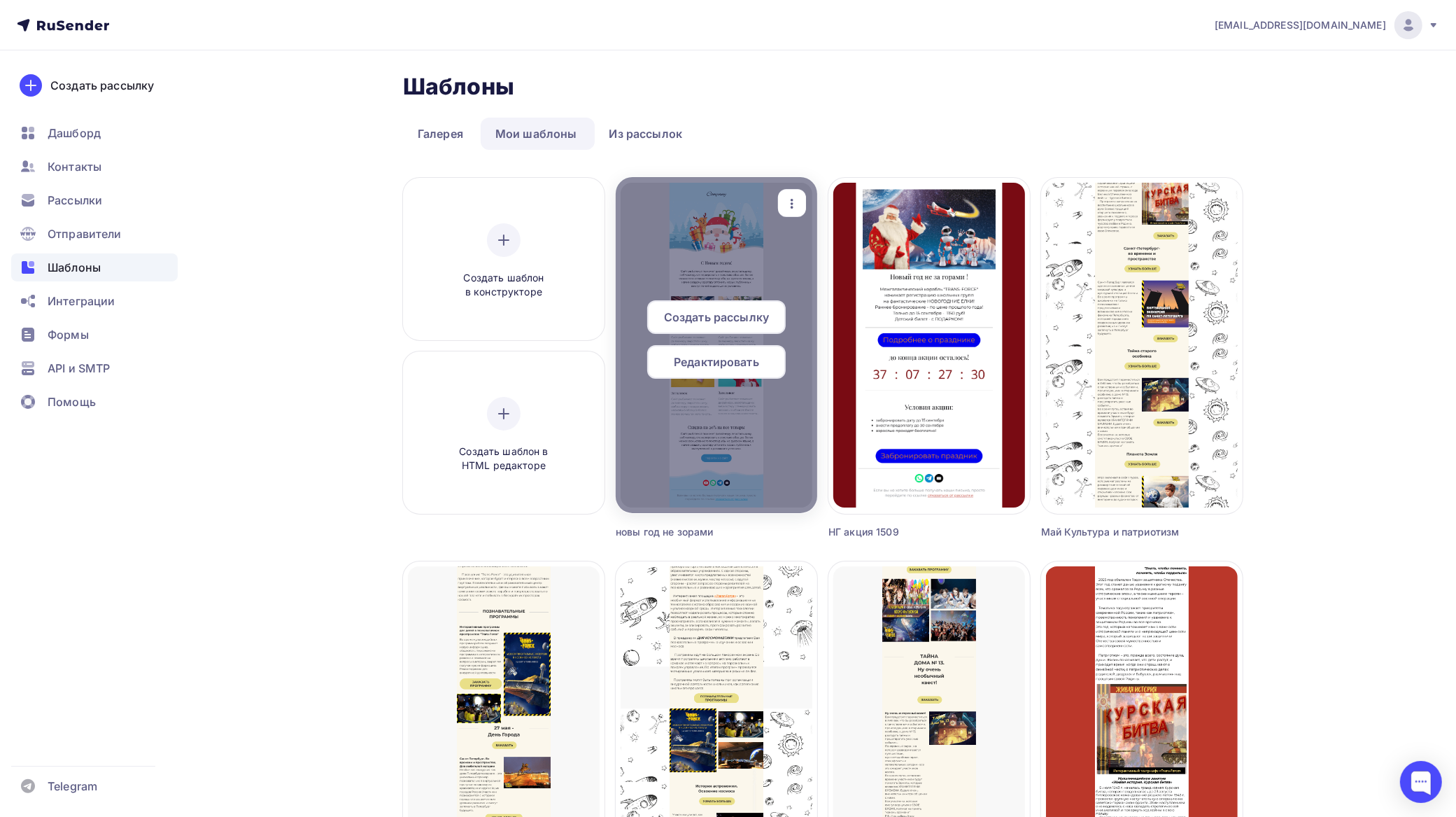
click at [736, 360] on span "Редактировать" at bounding box center [717, 361] width 85 height 16
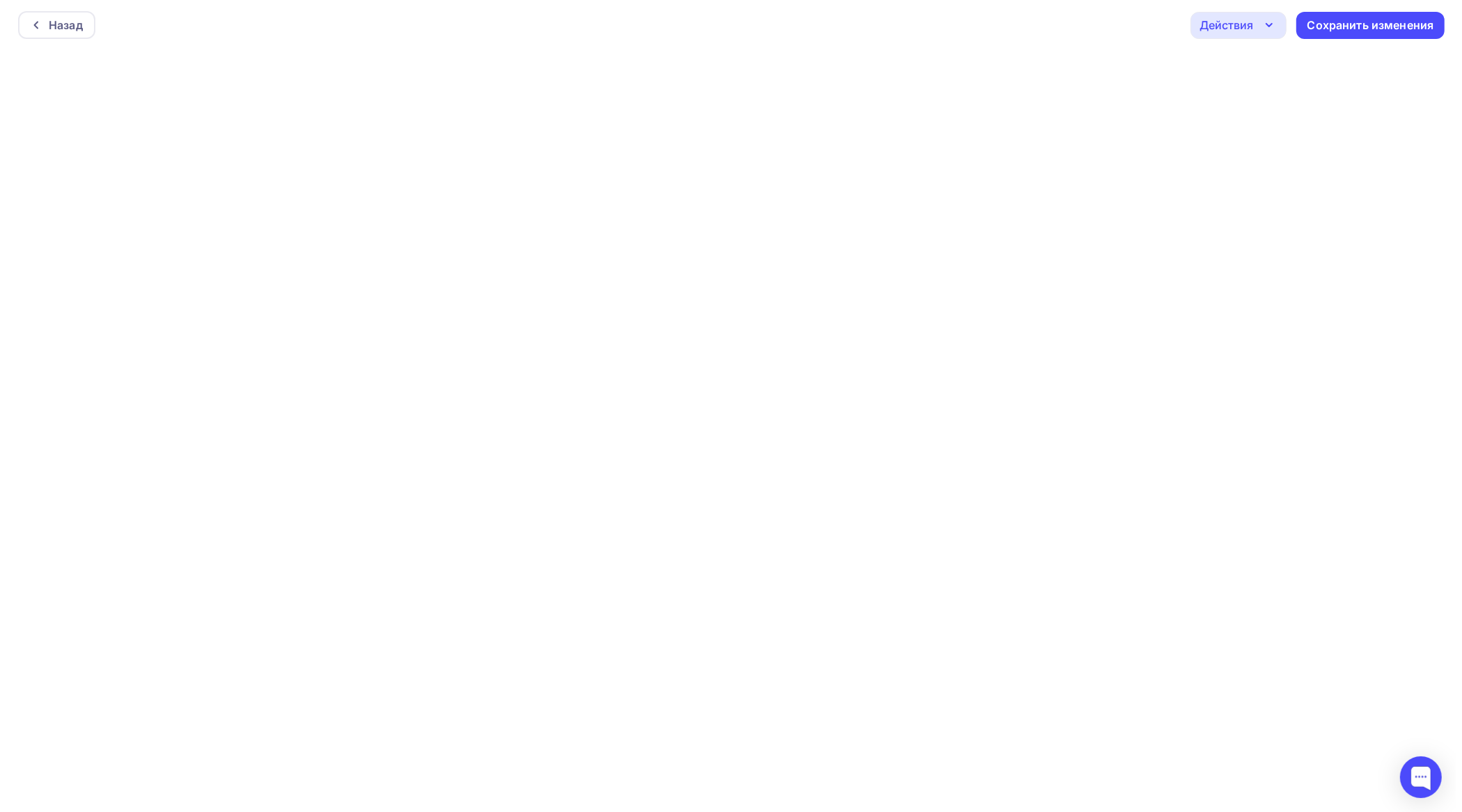
scroll to position [4, 0]
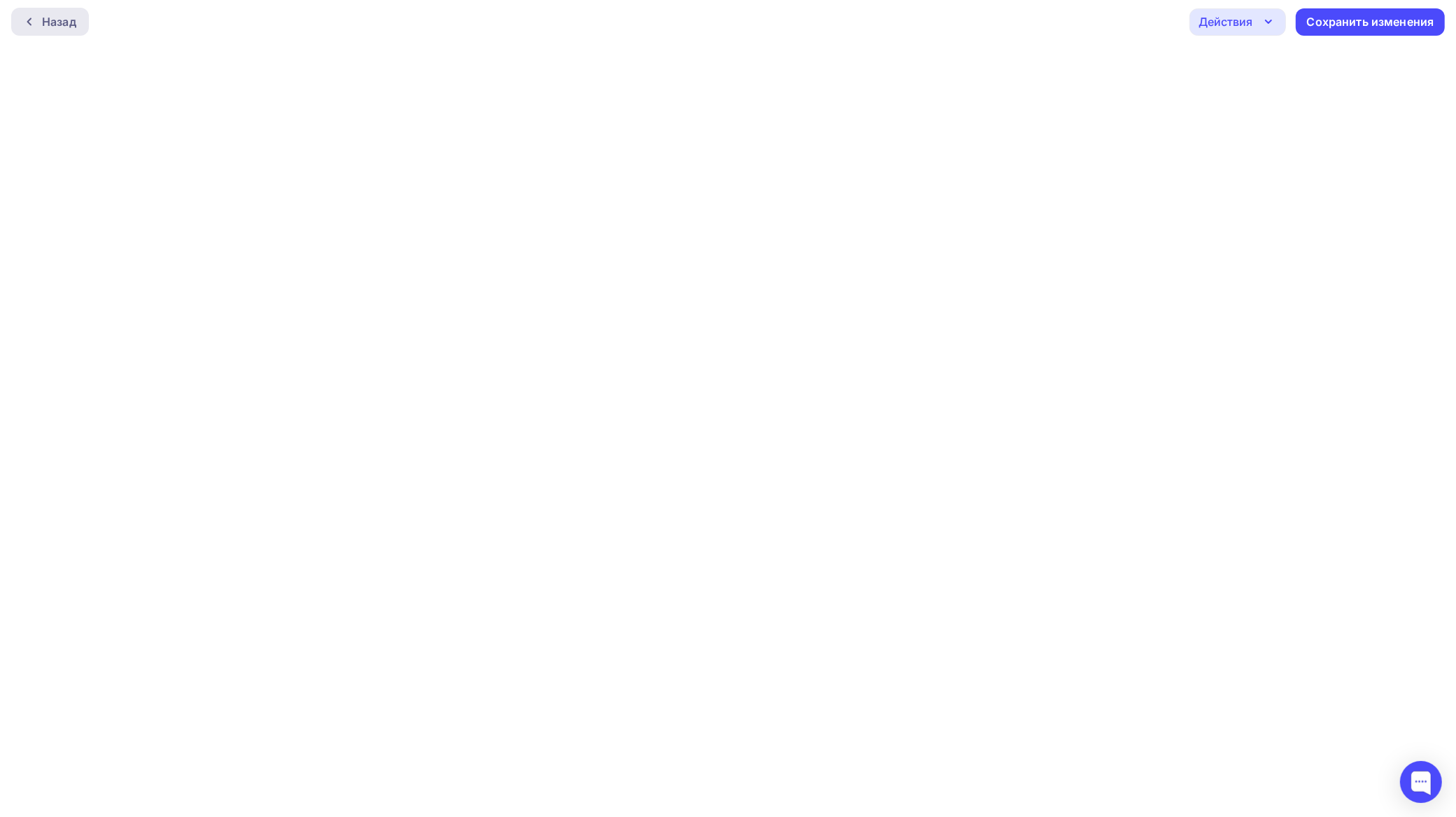
click at [45, 14] on div "Назад" at bounding box center [58, 21] width 34 height 16
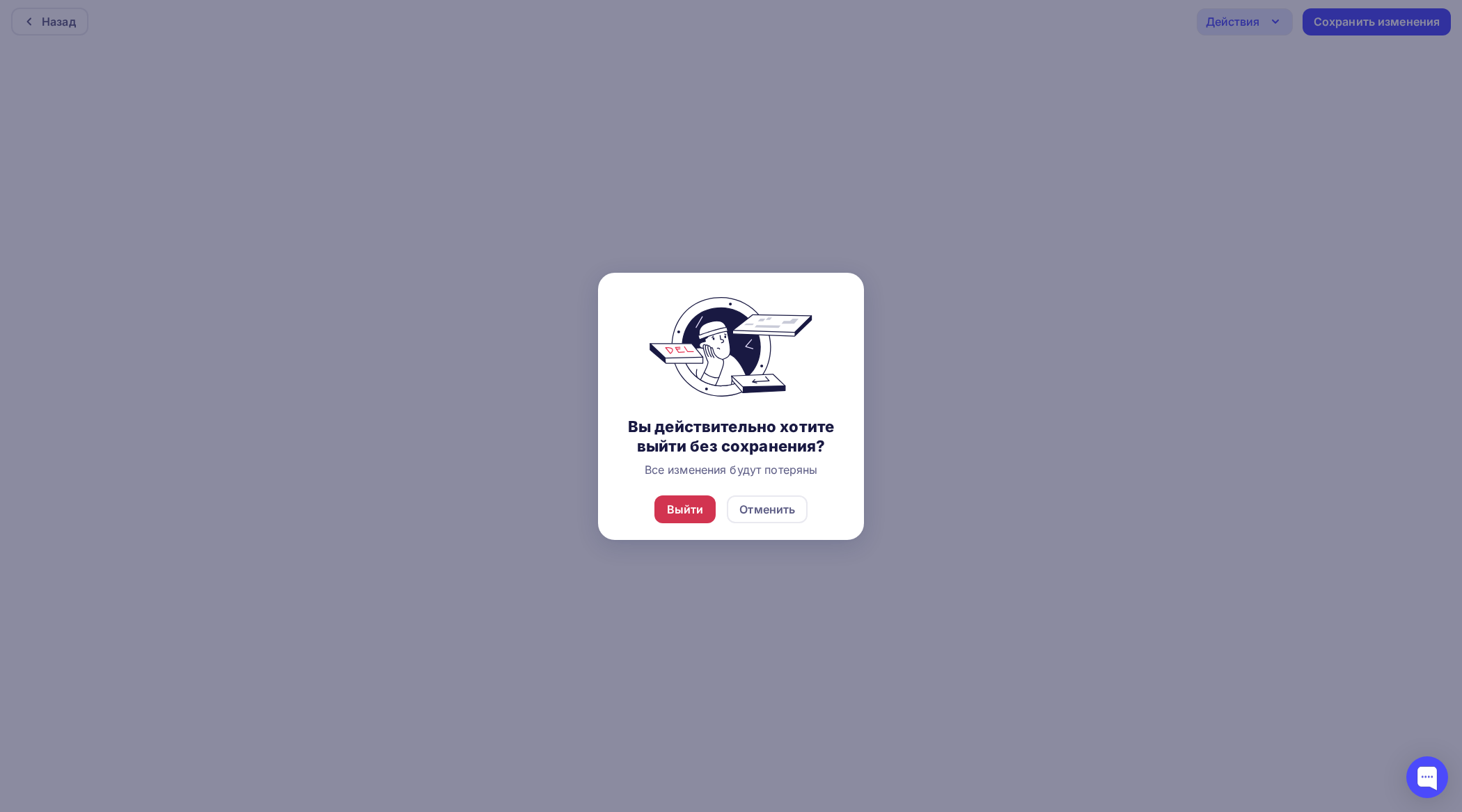
click at [694, 511] on div "Выйти" at bounding box center [685, 509] width 37 height 16
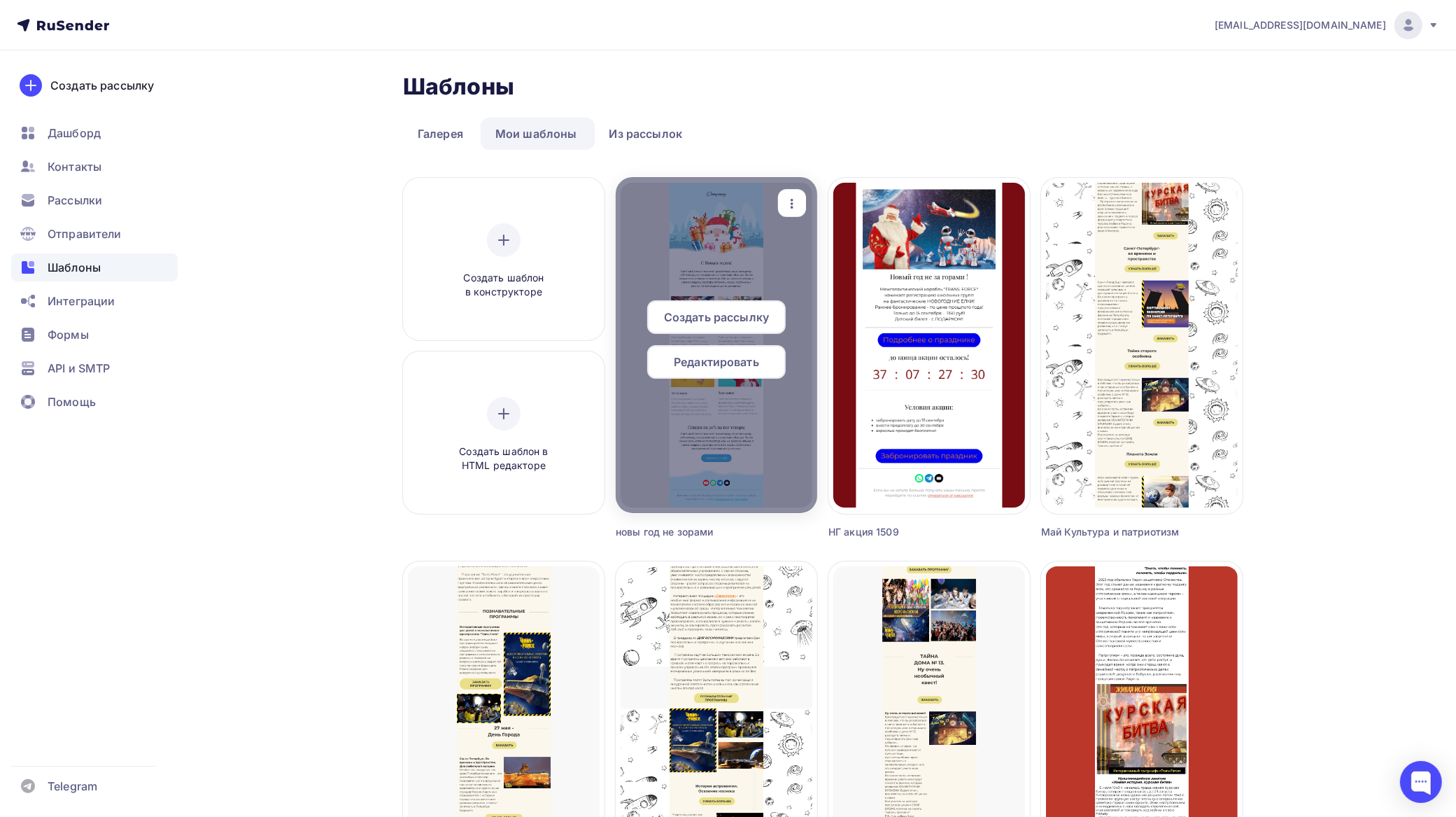
click at [685, 275] on div at bounding box center [717, 345] width 201 height 336
click at [723, 250] on div at bounding box center [717, 345] width 201 height 336
click at [725, 364] on span "Редактировать" at bounding box center [717, 361] width 85 height 16
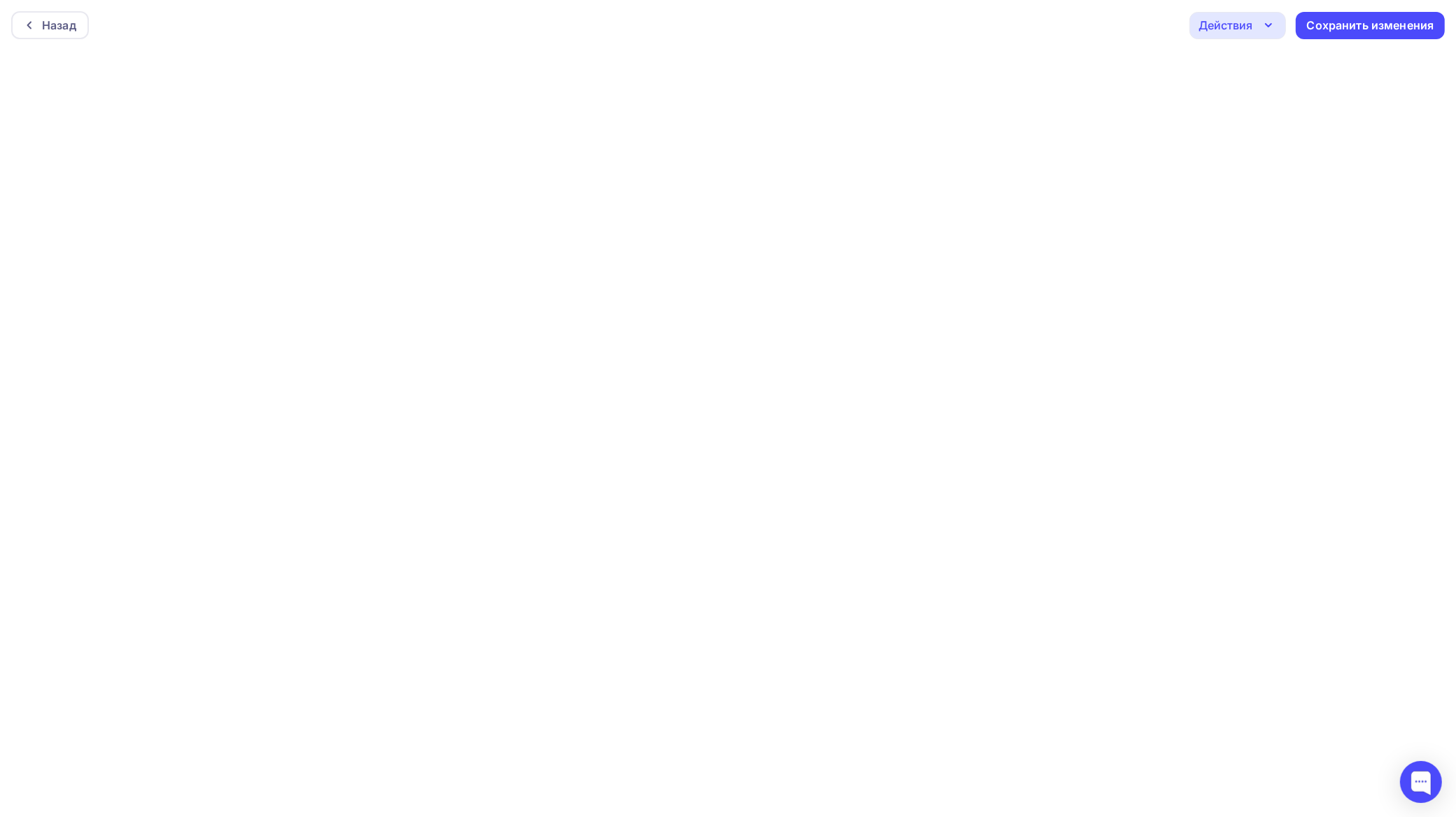
click at [1247, 23] on div "Действия" at bounding box center [1226, 24] width 54 height 16
click at [1348, 25] on div "Сохранить изменения" at bounding box center [1371, 25] width 127 height 16
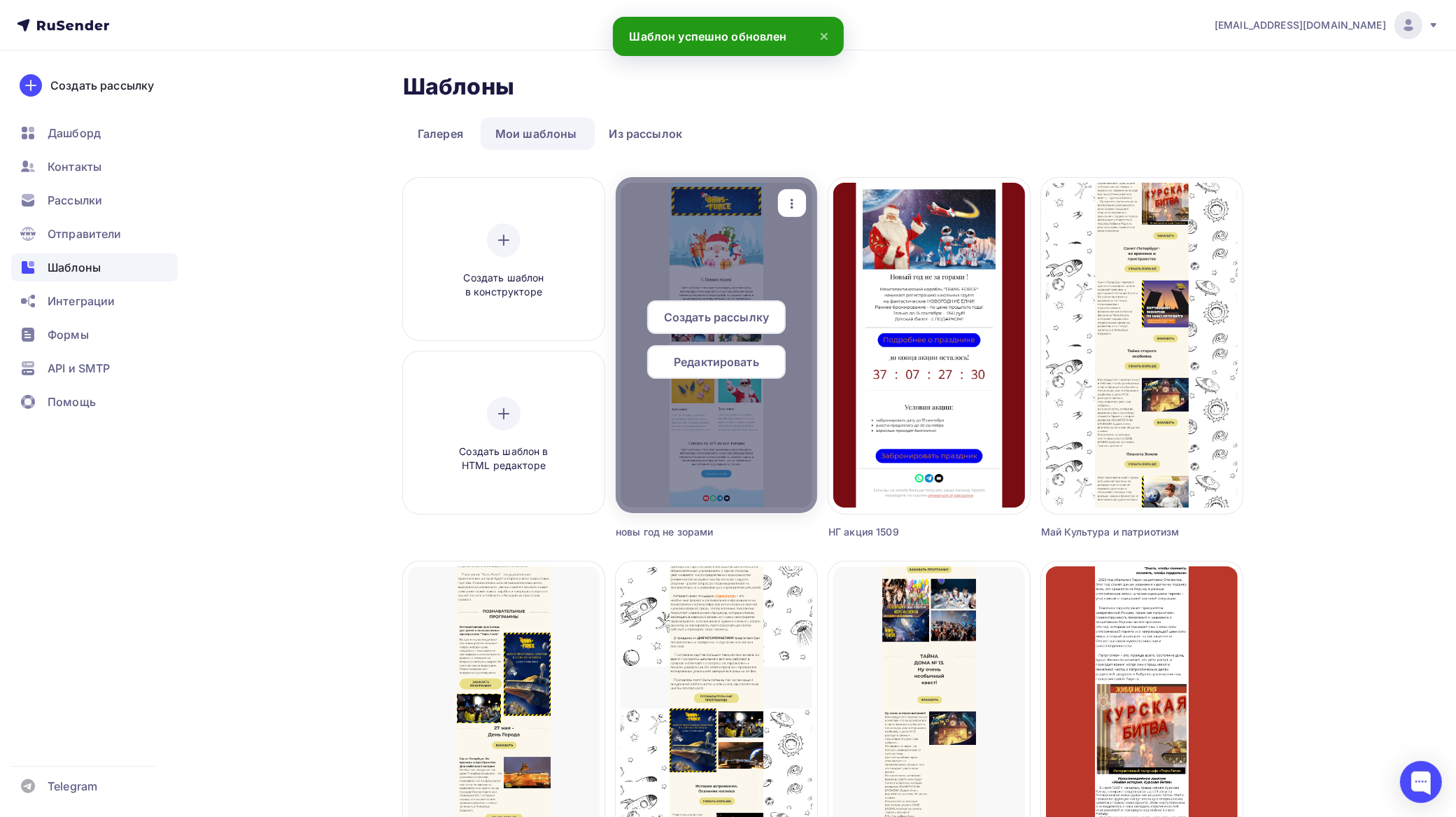
click at [746, 267] on div at bounding box center [717, 345] width 201 height 336
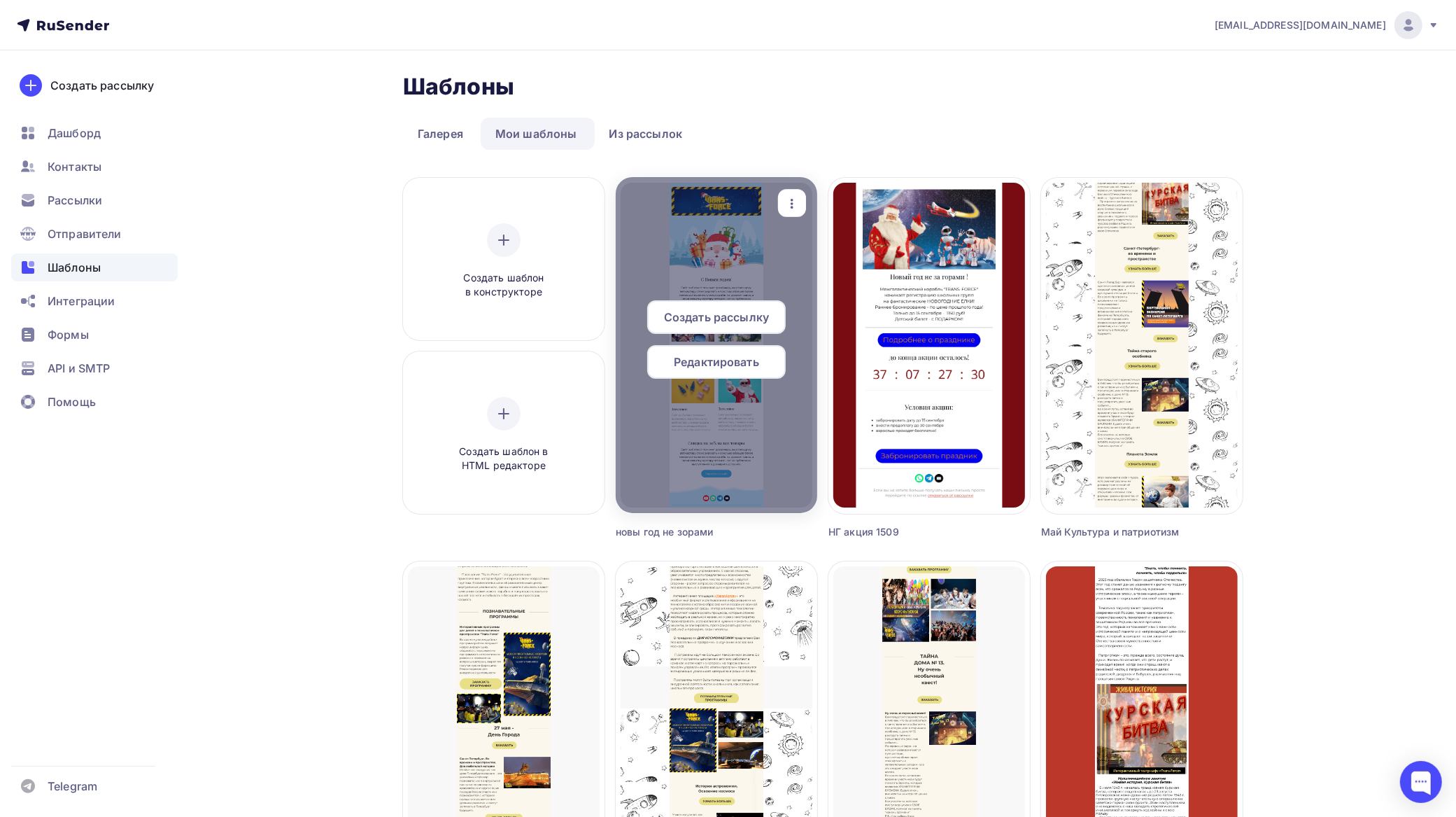
click at [728, 359] on span "Редактировать" at bounding box center [717, 361] width 85 height 16
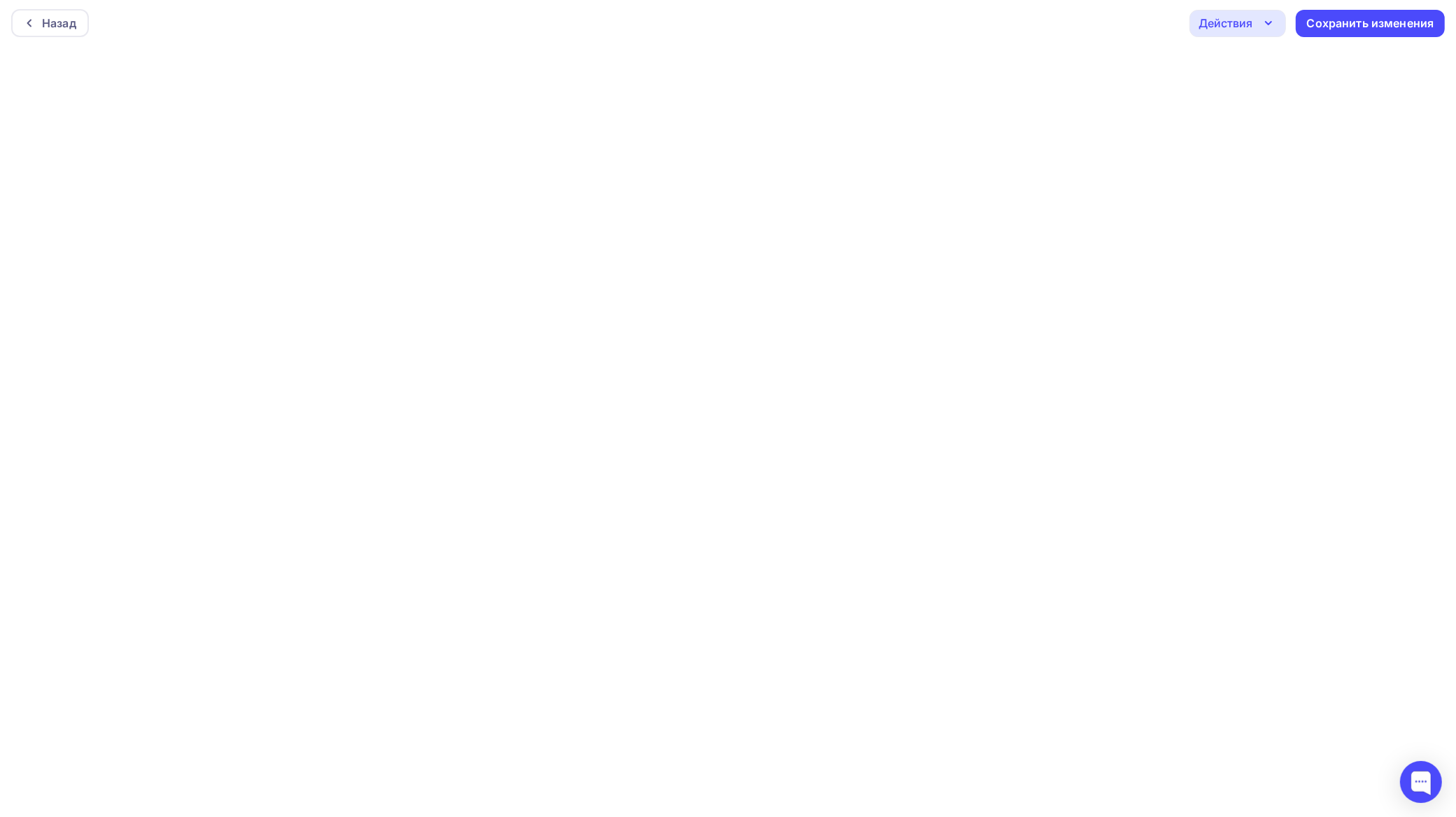
scroll to position [4, 0]
